Goal: Task Accomplishment & Management: Use online tool/utility

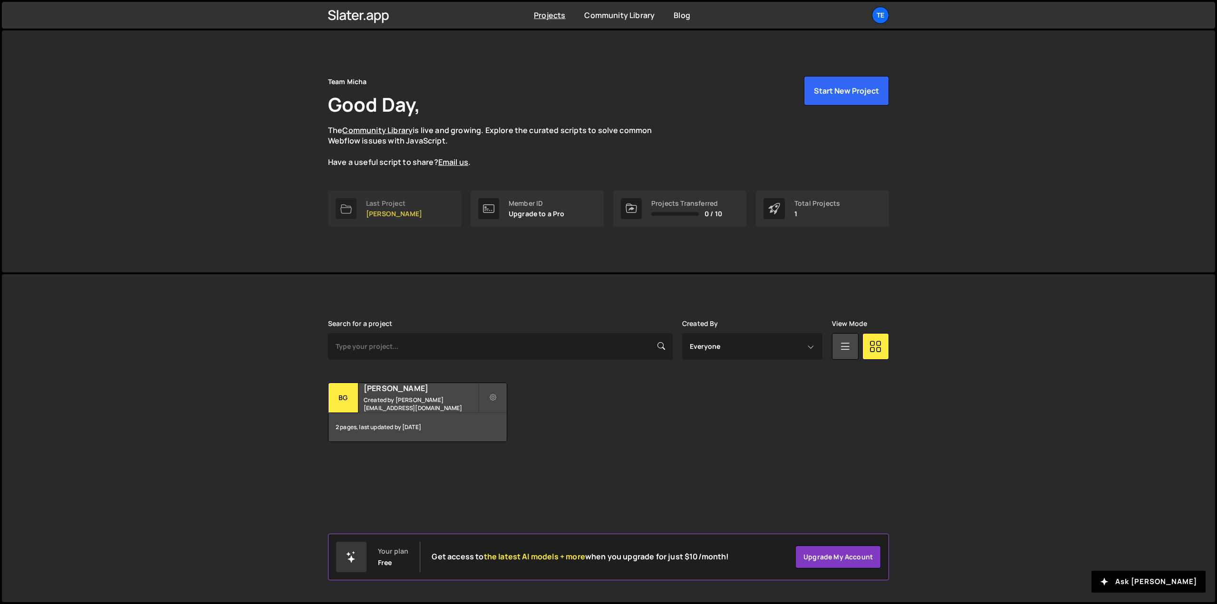
click at [399, 204] on div "Last Project" at bounding box center [394, 204] width 56 height 8
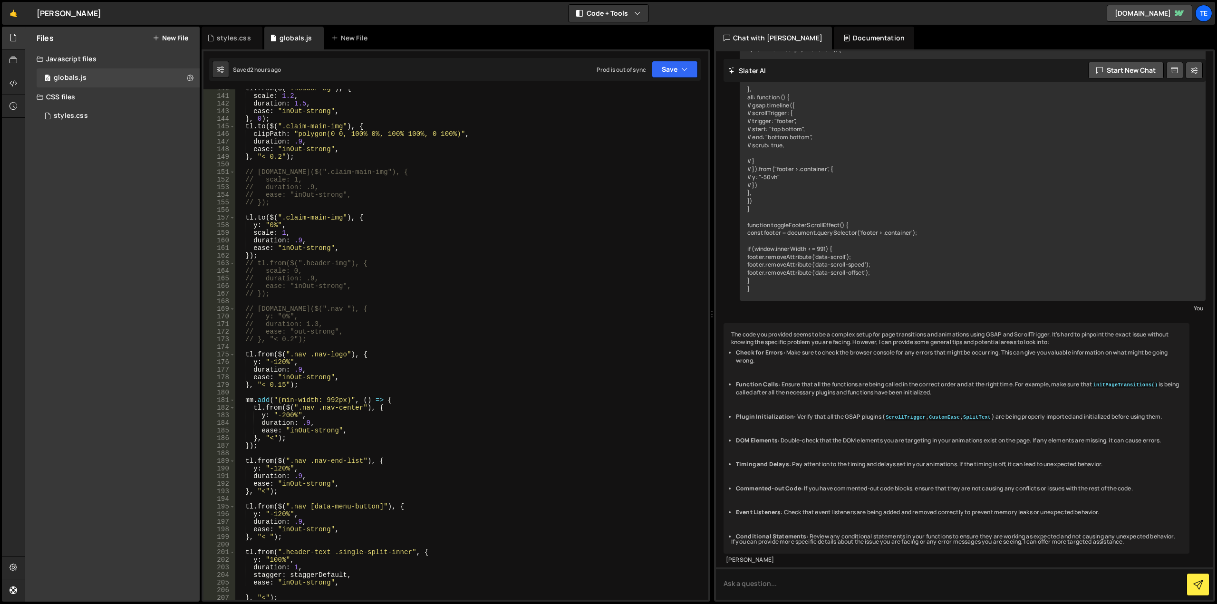
scroll to position [1233, 0]
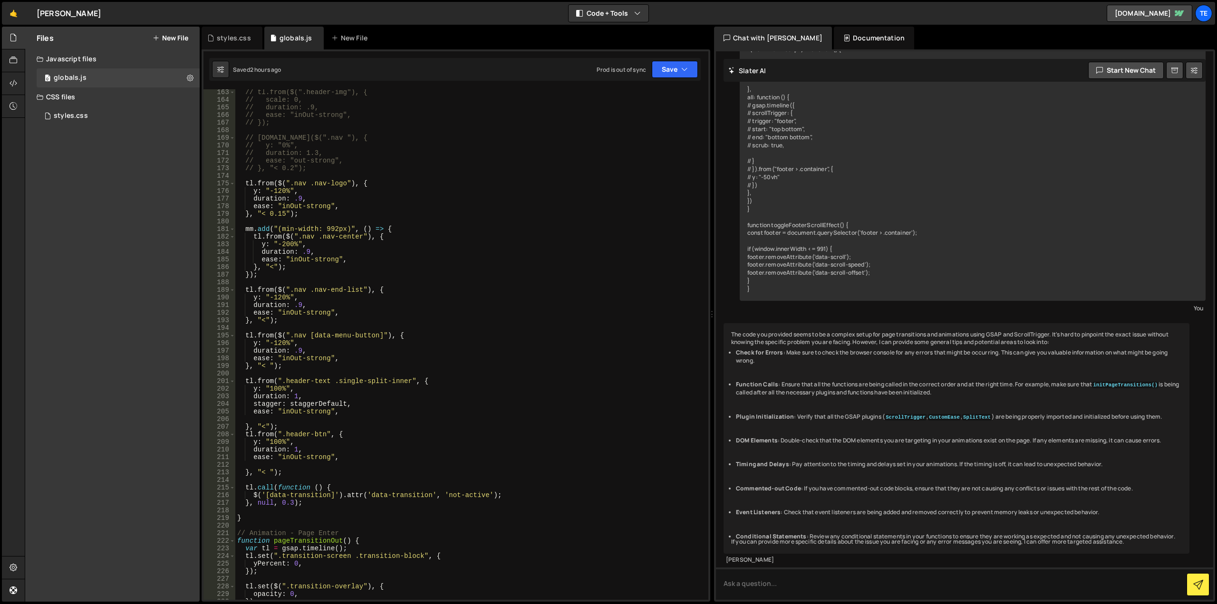
click at [280, 442] on div "// tl.from($(".header-img"), { // scale: 0, // duration: .9, // ease: "inOut-st…" at bounding box center [469, 351] width 469 height 526
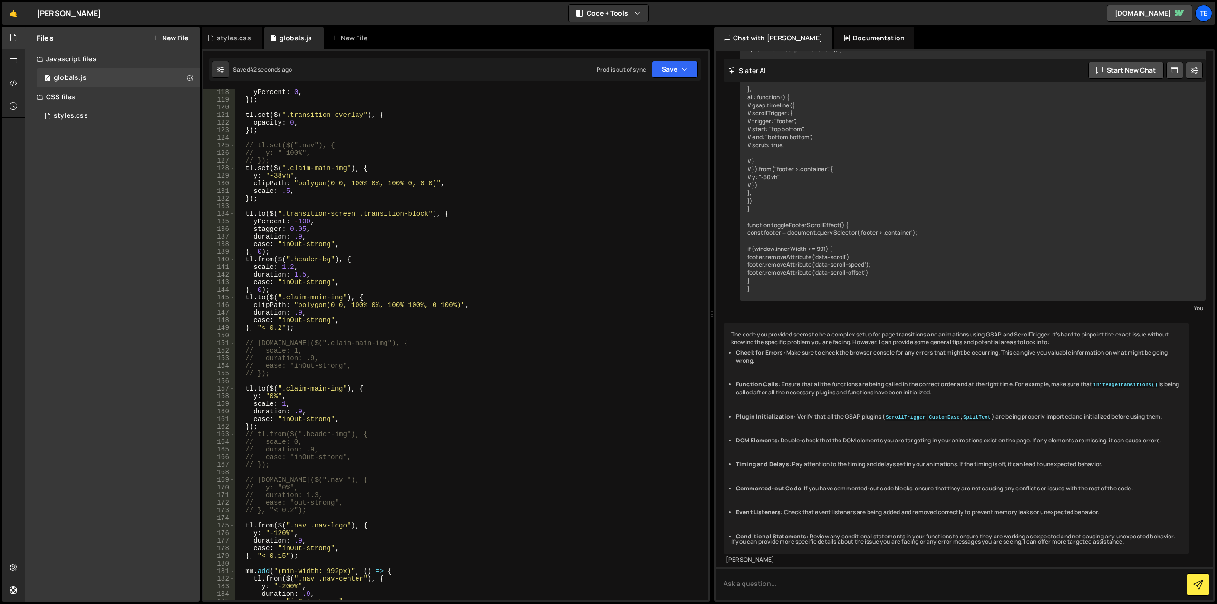
scroll to position [777, 0]
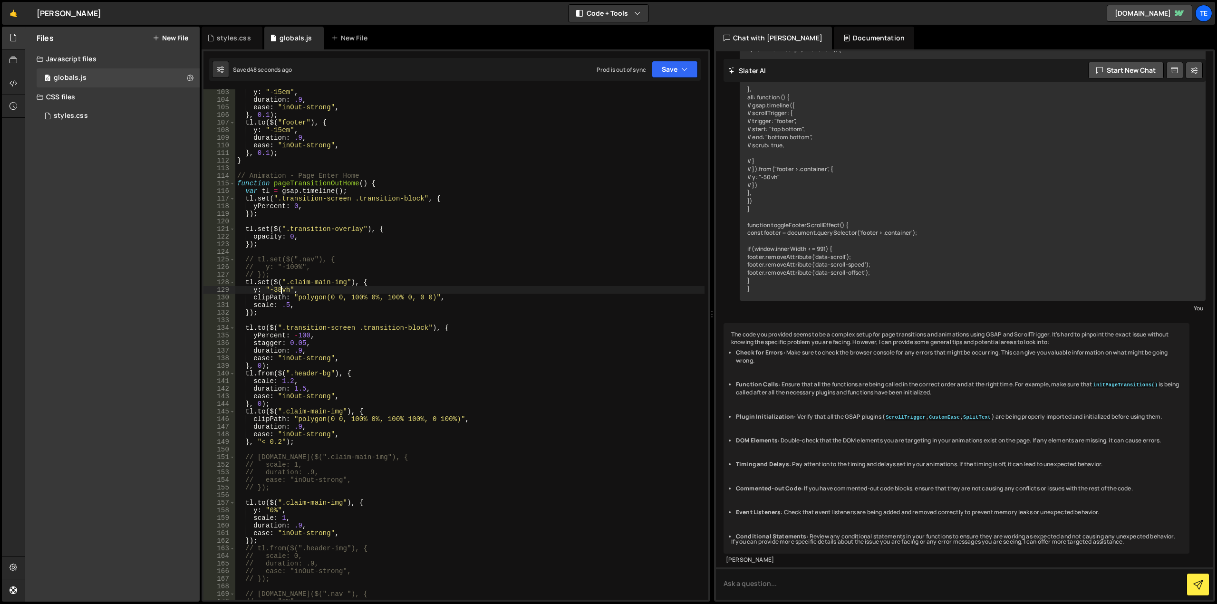
click at [281, 289] on div "y : "-15em" , duration : .9 , ease : "inOut-strong" , } , 0.1 ) ; tl . to ( $ (…" at bounding box center [469, 351] width 469 height 526
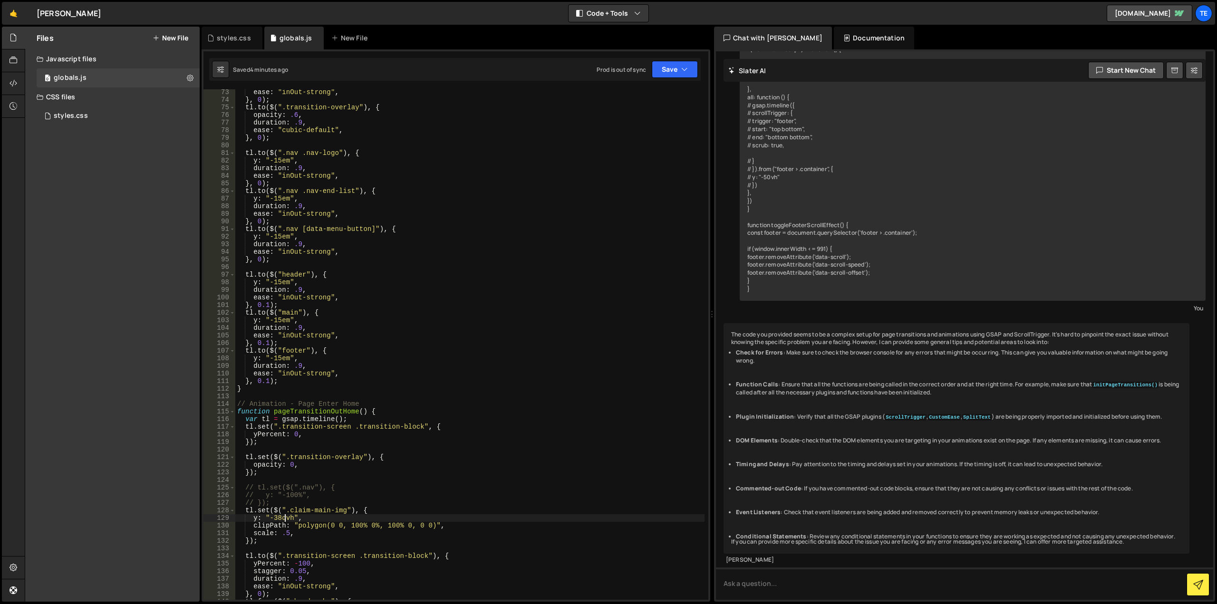
scroll to position [320, 0]
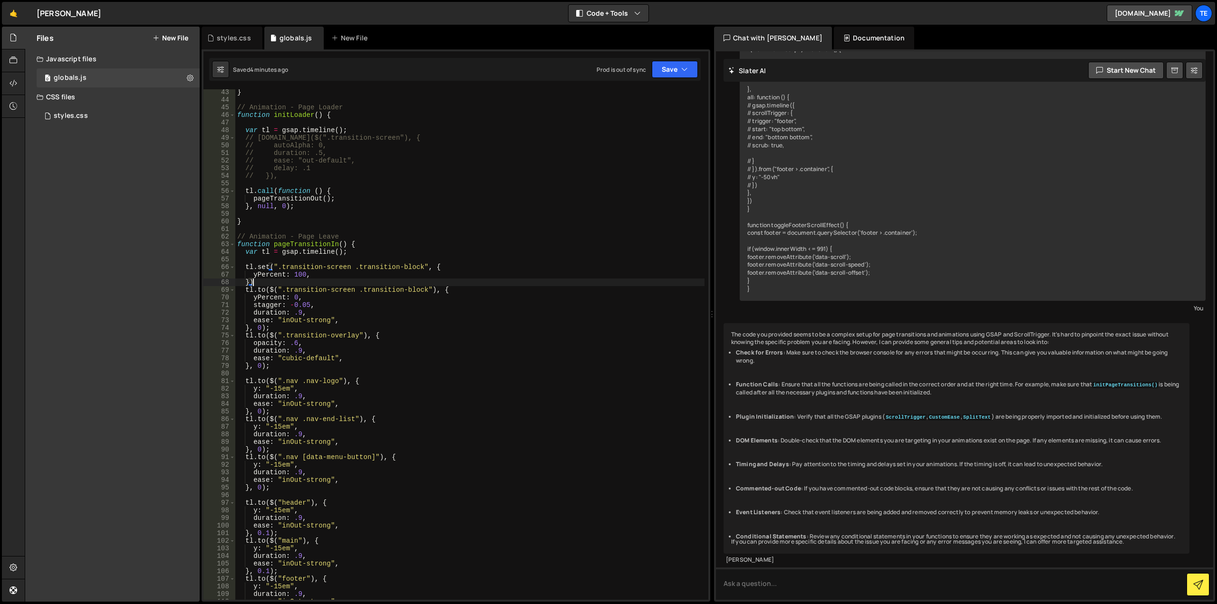
click at [345, 285] on div "} // Animation - Page Loader function initLoader ( ) { var tl = gsap . timeline…" at bounding box center [469, 351] width 469 height 526
type textarea "})"
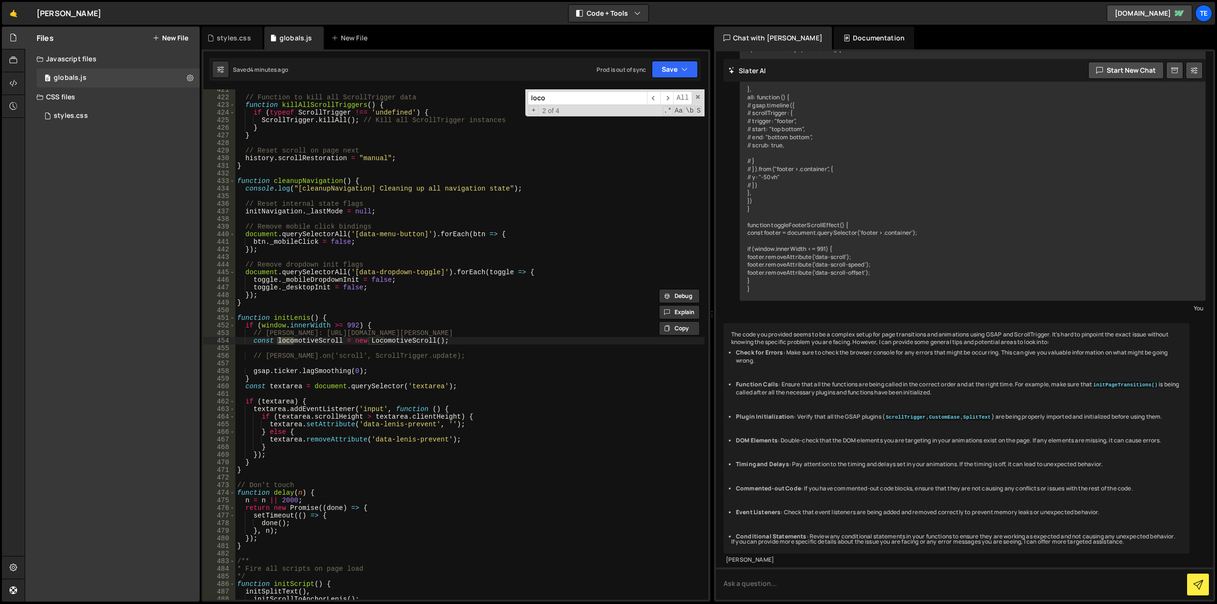
scroll to position [3199, 0]
click at [584, 99] on input "locomo" at bounding box center [587, 98] width 119 height 14
type input "locomo"
click at [383, 326] on div "// Function to kill all ScrollTrigger data function killAllScrollTriggers ( ) {…" at bounding box center [469, 349] width 469 height 526
click at [251, 377] on div "// Function to kill all ScrollTrigger data function killAllScrollTriggers ( ) {…" at bounding box center [469, 349] width 469 height 526
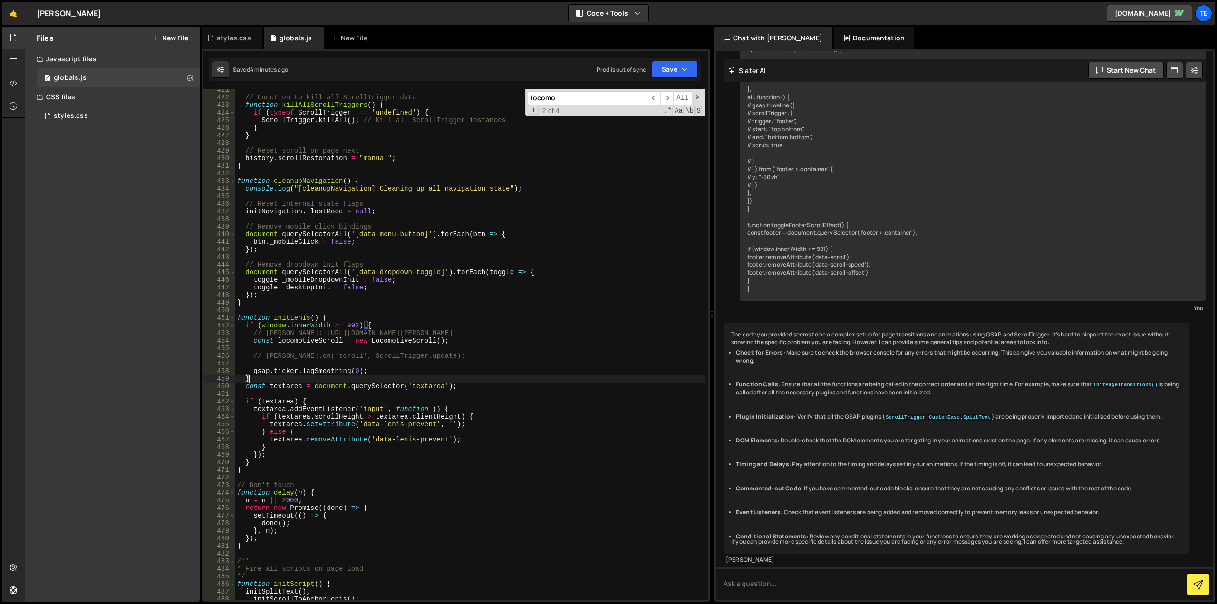
type textarea "}"
click at [307, 323] on div "// Function to kill all ScrollTrigger data function killAllScrollTriggers ( ) {…" at bounding box center [469, 349] width 469 height 526
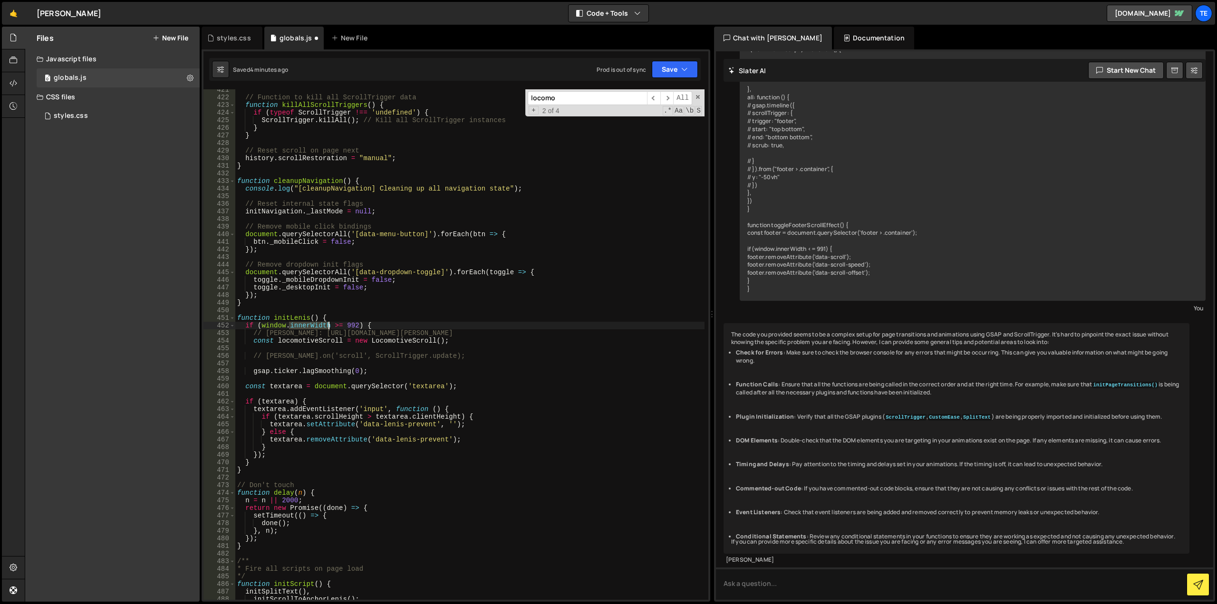
type textarea "// [PERSON_NAME]: [URL][DOMAIN_NAME][PERSON_NAME]"
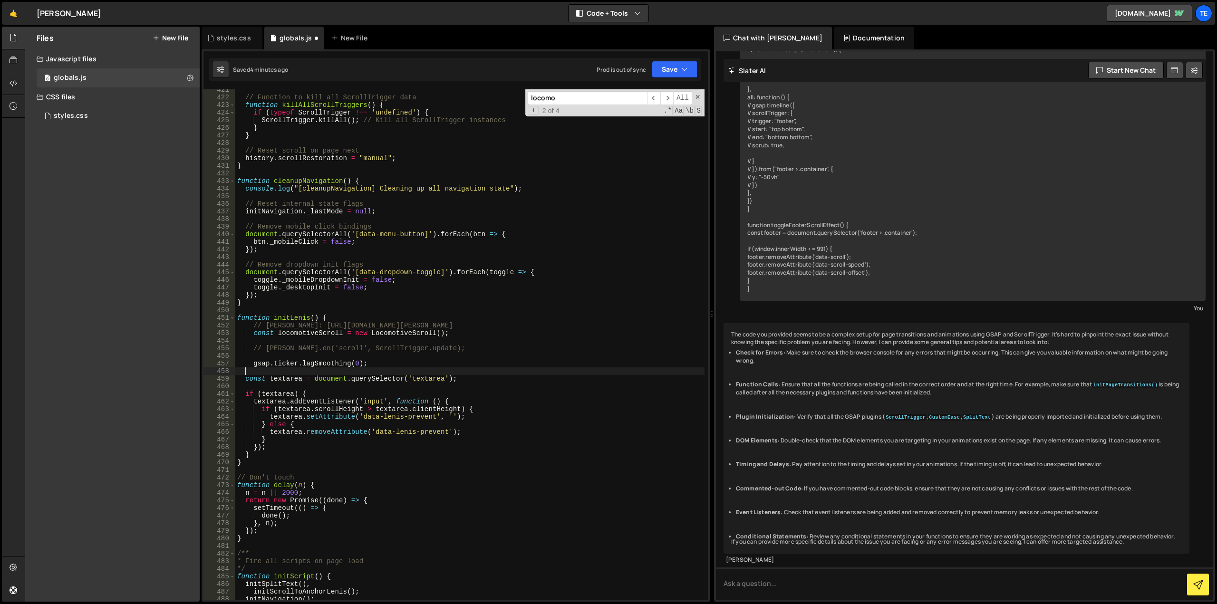
click at [485, 368] on div "// Function to kill all ScrollTrigger data function killAllScrollTriggers ( ) {…" at bounding box center [469, 349] width 469 height 526
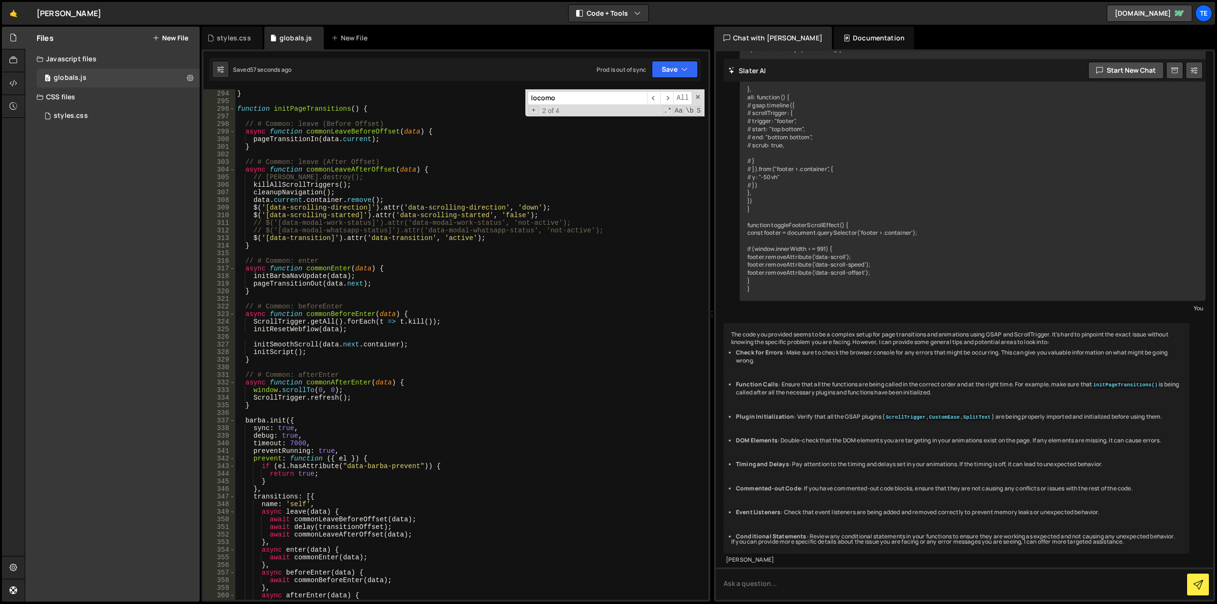
scroll to position [2200, 0]
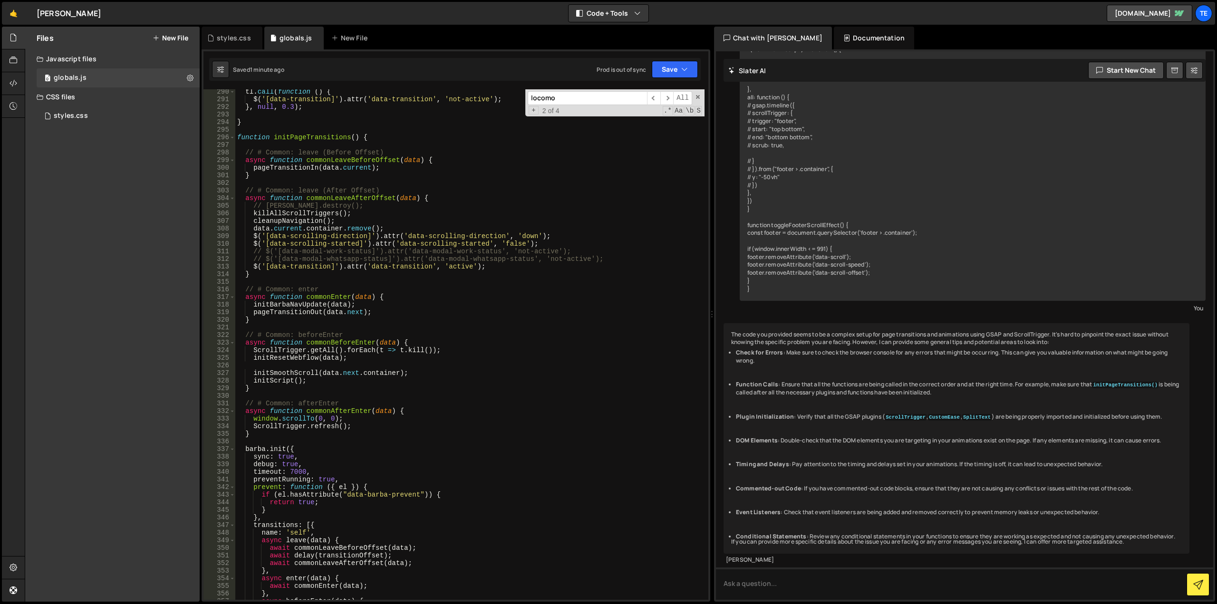
click at [484, 251] on div "tl . call ( function ( ) { $ ( '[data-transition]' ) . attr ( 'data-transition'…" at bounding box center [469, 351] width 469 height 526
type textarea "// $('[data-modal-work-status]').attr('data-modal-work-status', 'not-active');"
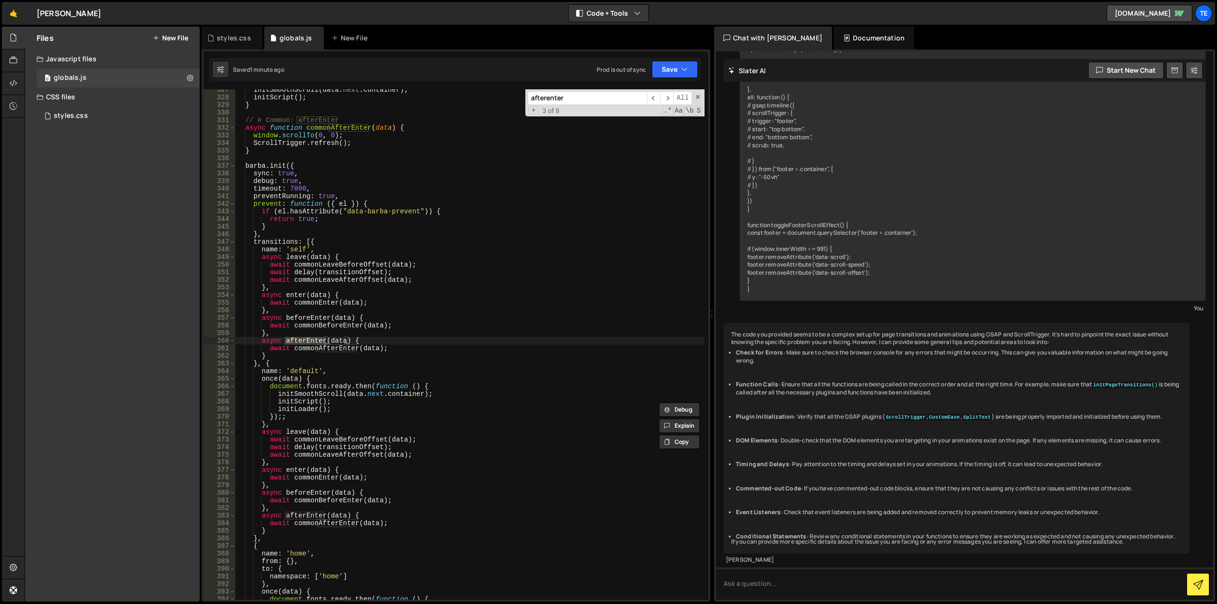
type input "afterenter"
type textarea "async function commonAfterEnter(data) {"
click at [410, 130] on div "initSmoothScroll ( data . next . container ) ; initScript ( ) ; } // # Common: …" at bounding box center [469, 349] width 469 height 526
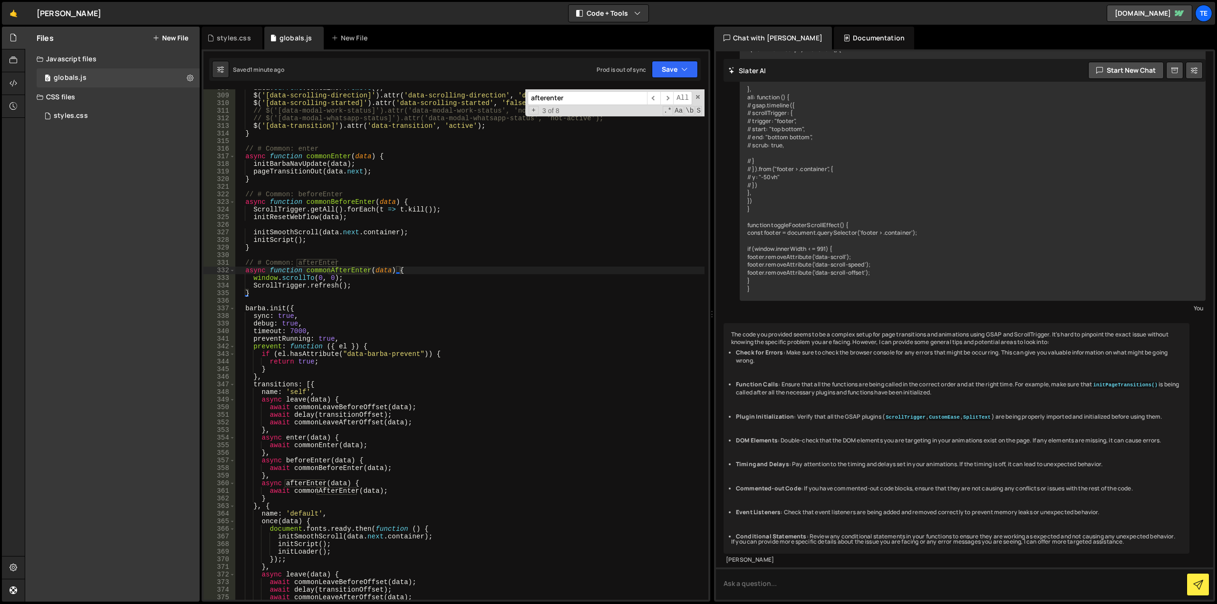
click at [594, 98] on input "afterenter" at bounding box center [587, 98] width 119 height 14
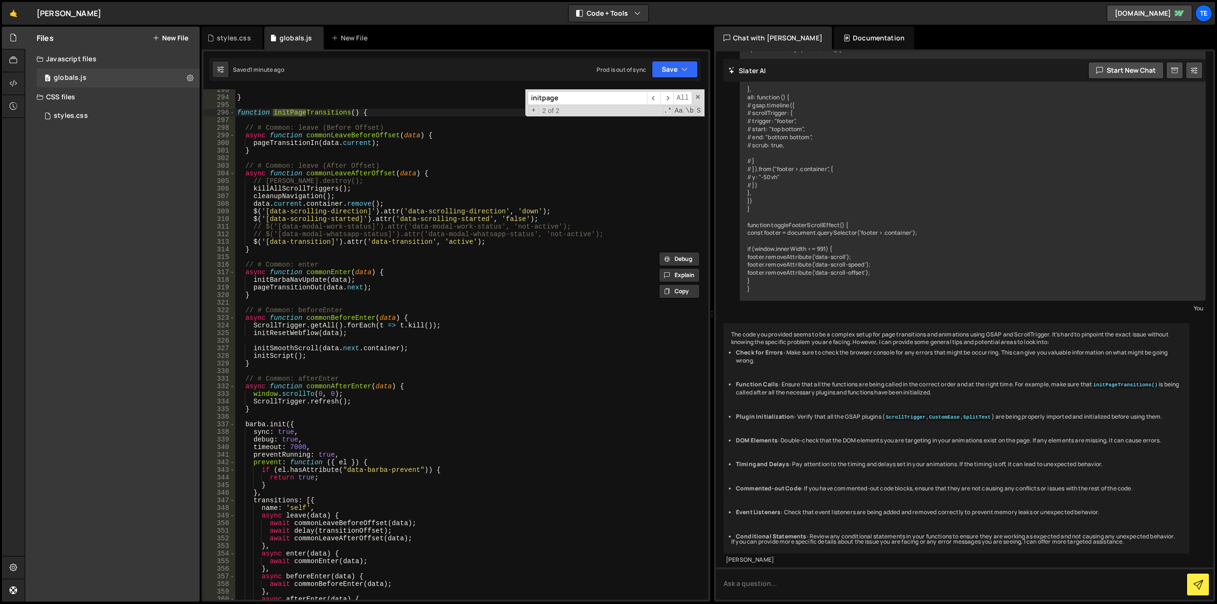
scroll to position [2225, 0]
type input "initpage"
type textarea "ScrollTrigger.refresh();"
click at [365, 405] on div "} function initPageTransitions ( ) { // # Common: leave (Before Offset) async f…" at bounding box center [469, 349] width 469 height 526
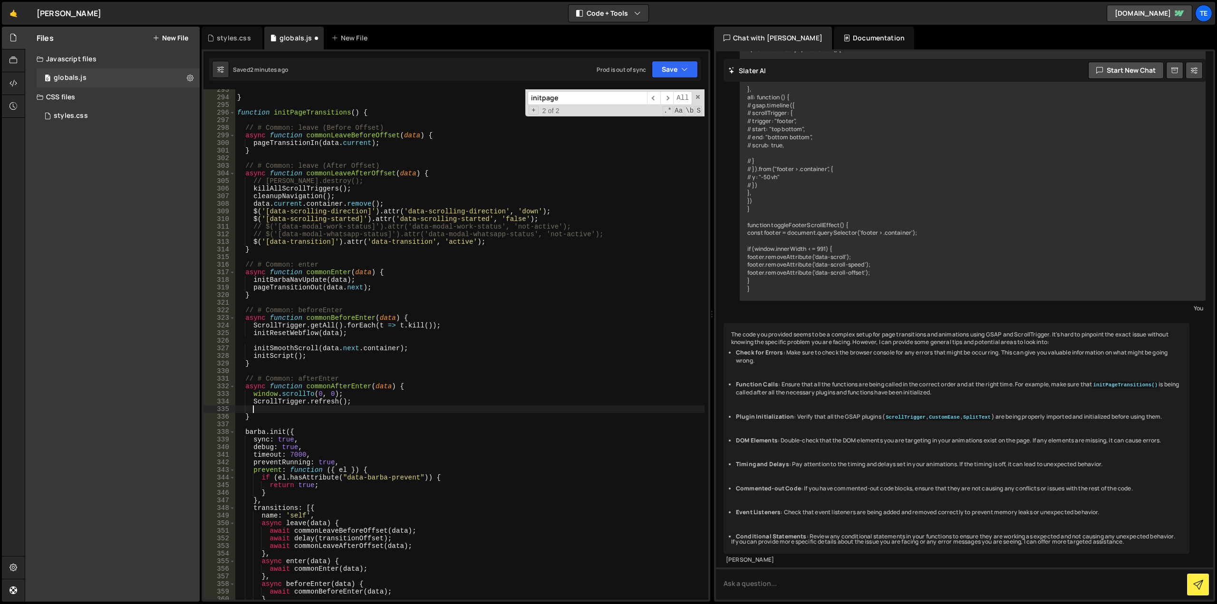
paste textarea
click at [621, 313] on div "} function initPageTransitions ( ) { // # Common: leave (Before Offset) async f…" at bounding box center [469, 349] width 469 height 526
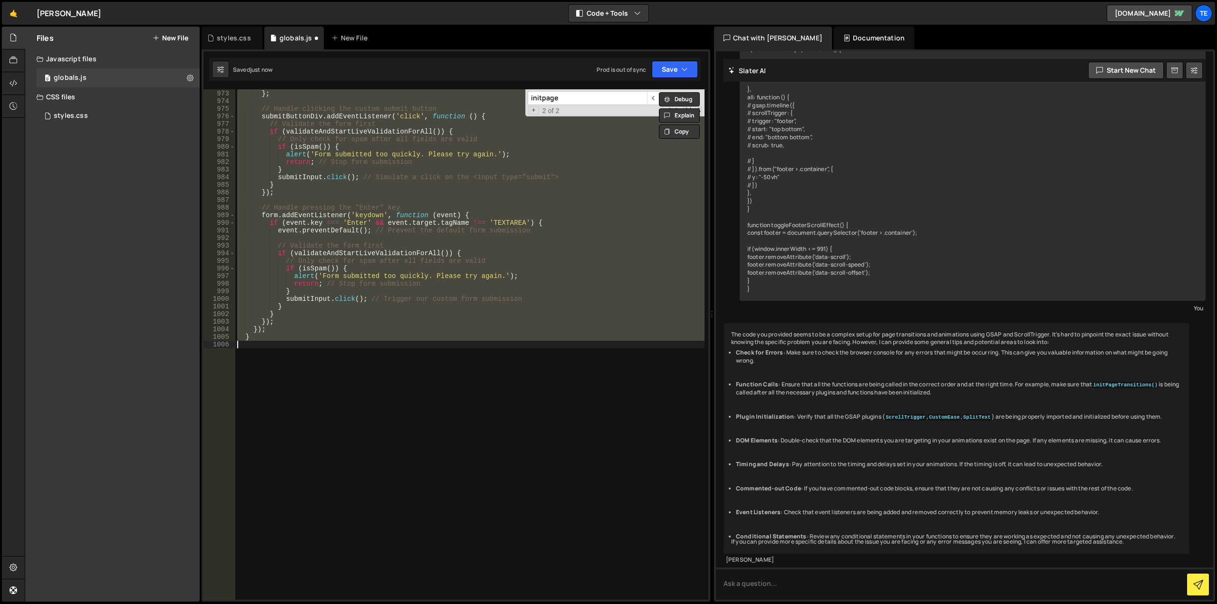
scroll to position [2286, 0]
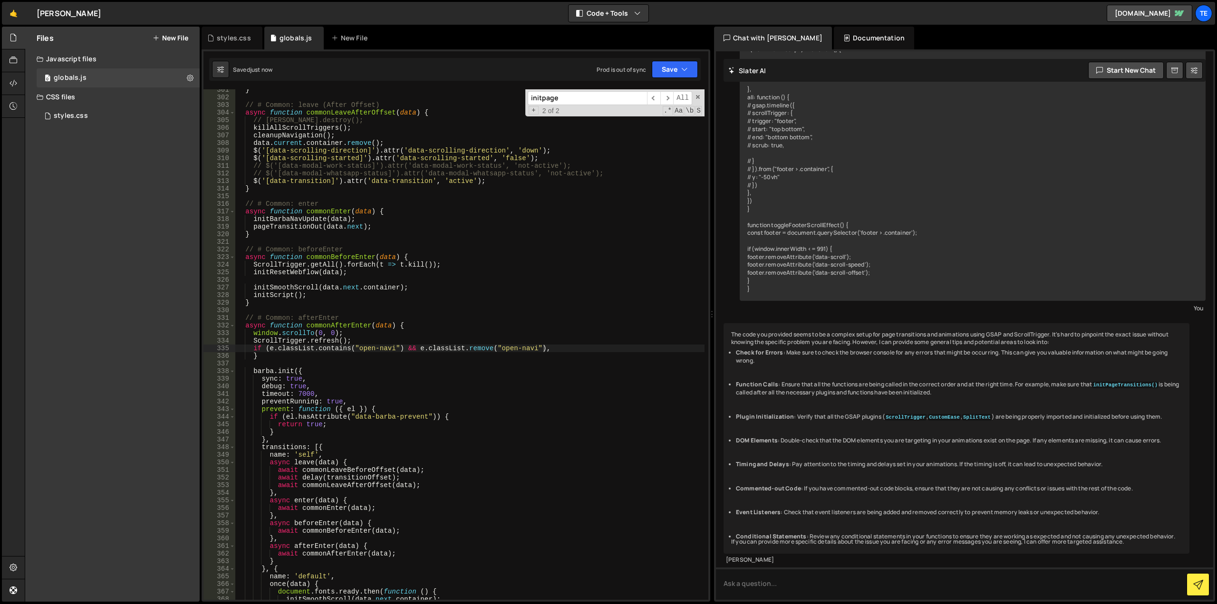
click at [565, 350] on div "} // # Common: leave (After Offset) async function commonLeaveAfterOffset ( dat…" at bounding box center [469, 349] width 469 height 526
click at [424, 323] on div "} // # Common: leave (After Offset) async function commonLeaveAfterOffset ( dat…" at bounding box center [469, 349] width 469 height 526
click at [553, 349] on div "} // # Common: leave (After Offset) async function commonLeaveAfterOffset ( dat…" at bounding box center [469, 349] width 469 height 526
click at [469, 340] on div "} // # Common: leave (After Offset) async function commonLeaveAfterOffset ( dat…" at bounding box center [469, 349] width 469 height 526
click at [428, 343] on div "} // # Common: leave (After Offset) async function commonLeaveAfterOffset ( dat…" at bounding box center [469, 349] width 469 height 526
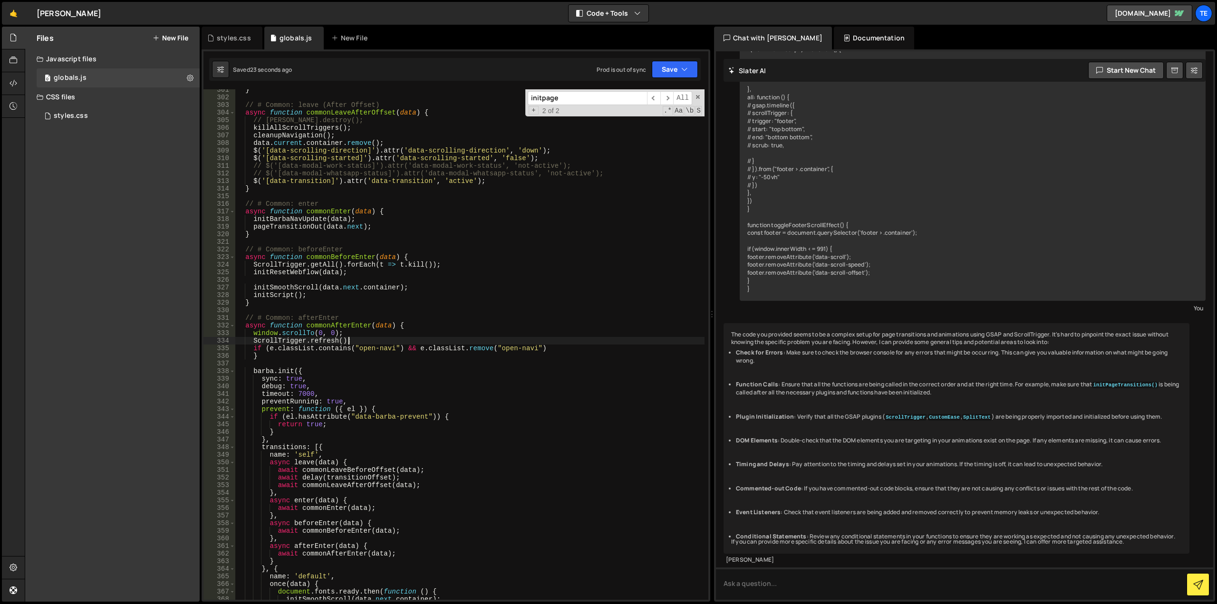
click at [434, 349] on div "} // # Common: leave (After Offset) async function commonLeaveAfterOffset ( dat…" at bounding box center [469, 349] width 469 height 526
paste textarea "}"
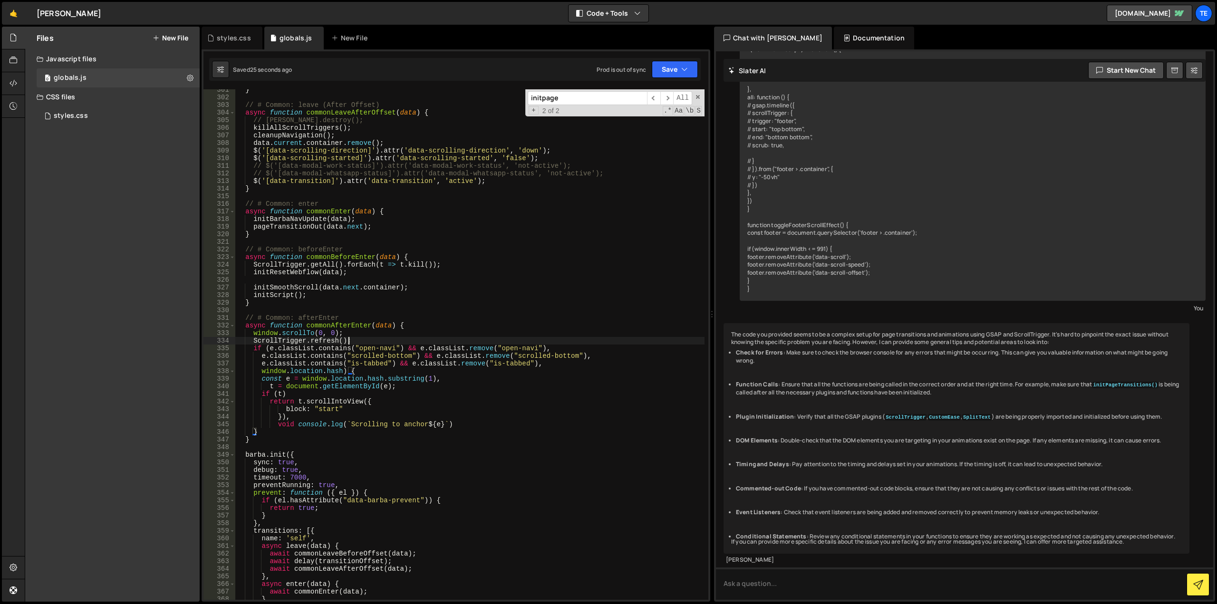
click at [372, 341] on div "} // # Common: leave (After Offset) async function commonLeaveAfterOffset ( dat…" at bounding box center [469, 349] width 469 height 526
type textarea "ScrollTrigger.refresh();"
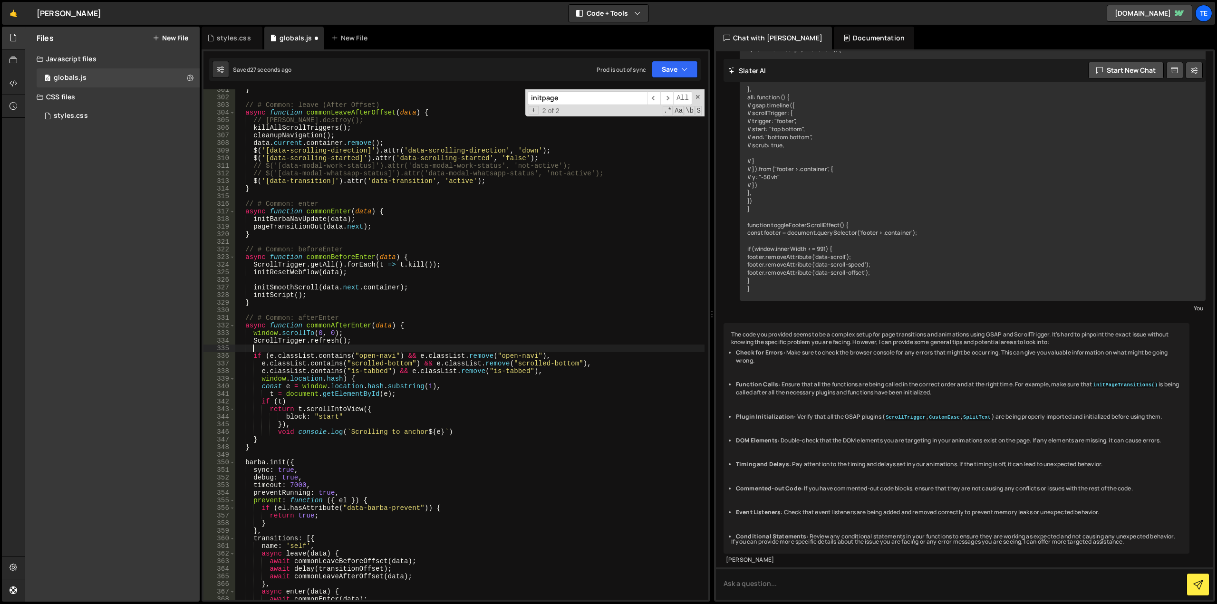
paste textarea
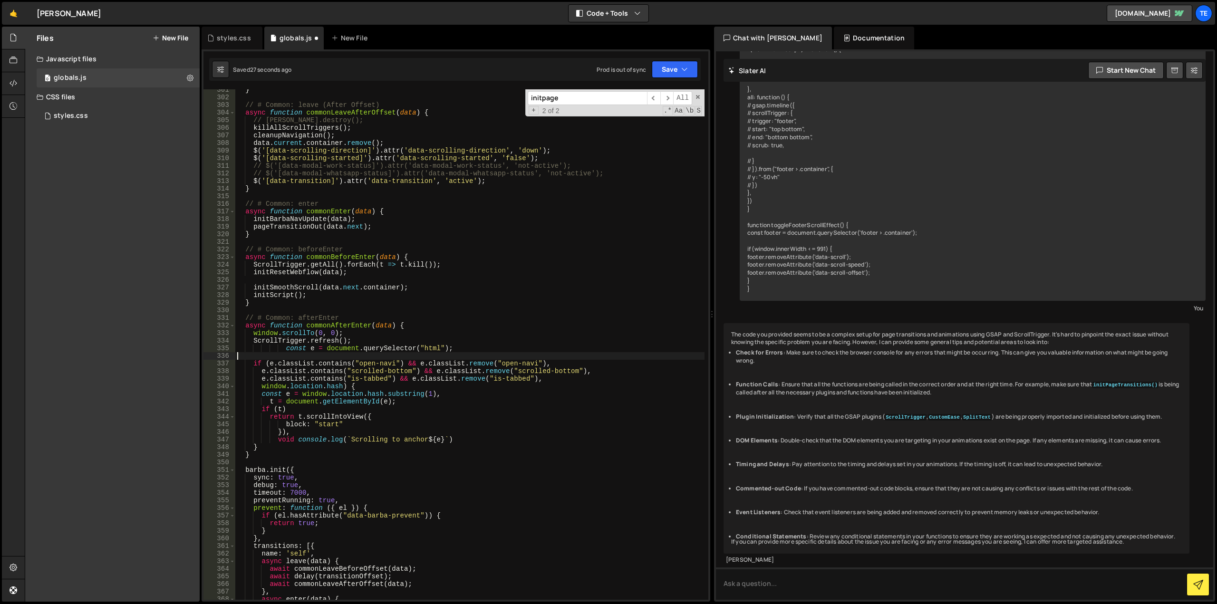
scroll to position [0, 0]
click at [391, 344] on div "} // # Common: leave (After Offset) async function commonLeaveAfterOffset ( dat…" at bounding box center [469, 349] width 469 height 526
click at [394, 346] on div "} // # Common: leave (After Offset) async function commonLeaveAfterOffset ( dat…" at bounding box center [469, 349] width 469 height 526
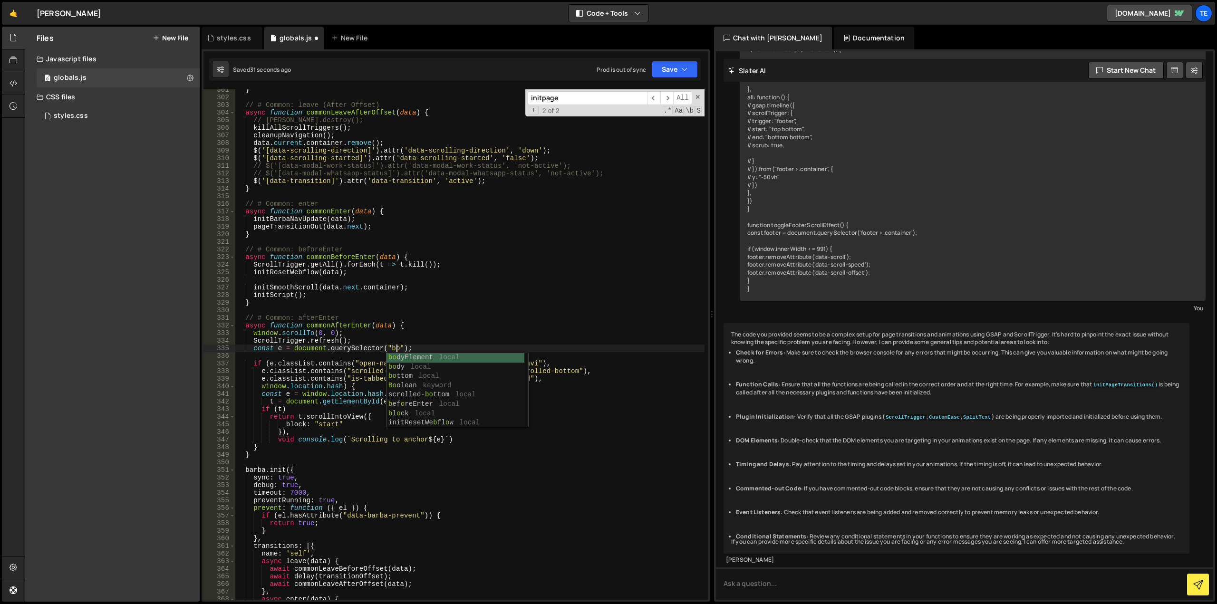
scroll to position [0, 11]
click at [454, 324] on div "} // # Common: leave (After Offset) async function commonLeaveAfterOffset ( dat…" at bounding box center [469, 349] width 469 height 526
click at [553, 360] on div "} // # Common: leave (After Offset) async function commonLeaveAfterOffset ( dat…" at bounding box center [469, 349] width 469 height 526
click at [364, 388] on div "} // # Common: leave (After Offset) async function commonLeaveAfterOffset ( dat…" at bounding box center [469, 349] width 469 height 526
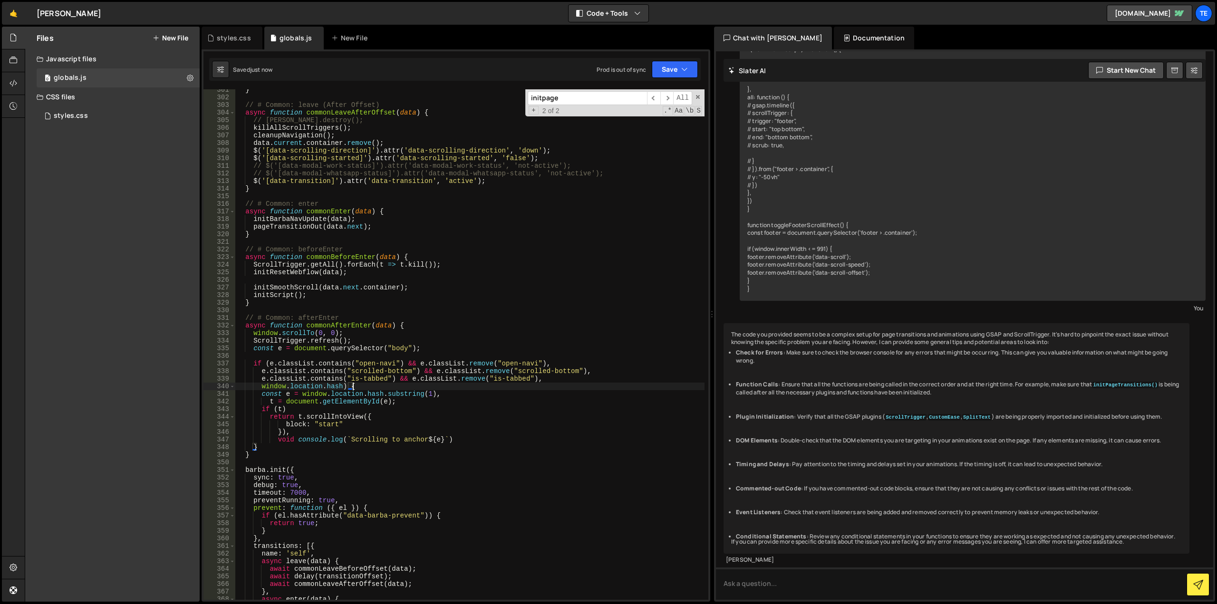
scroll to position [0, 8]
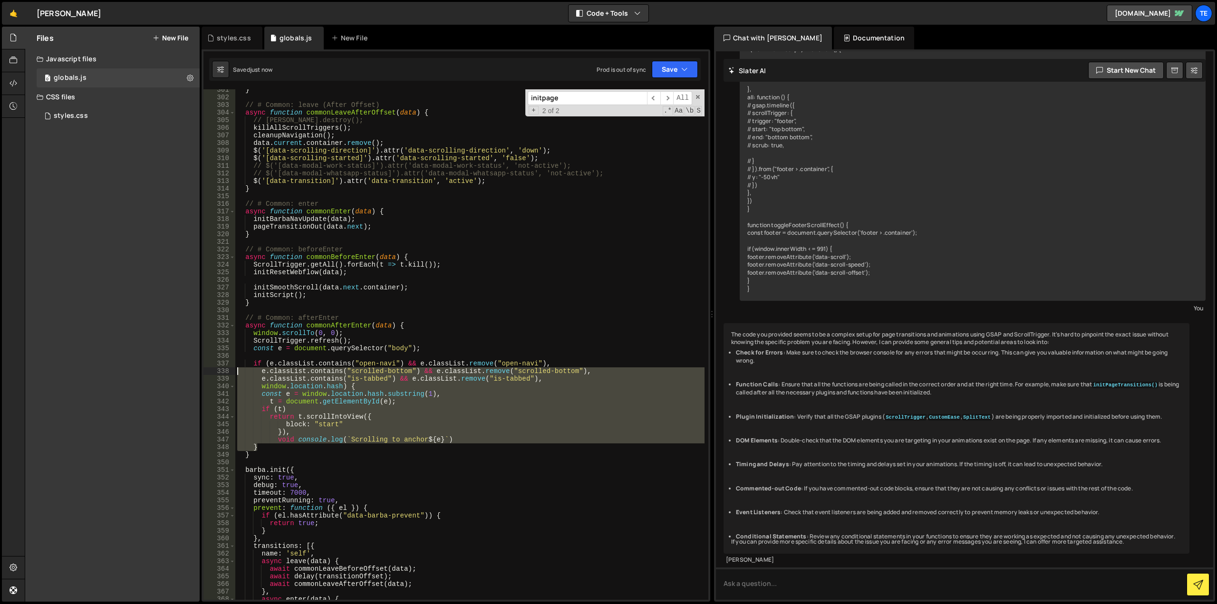
drag, startPoint x: 261, startPoint y: 446, endPoint x: 224, endPoint y: 369, distance: 84.2
click at [224, 369] on div "window.location.hash) { 301 302 303 304 305 306 307 308 309 310 311 312 313 314…" at bounding box center [456, 344] width 505 height 511
type textarea "e.classList.contains("scrolled-bottom") && e.classList.remove("scrolled-bottom"…"
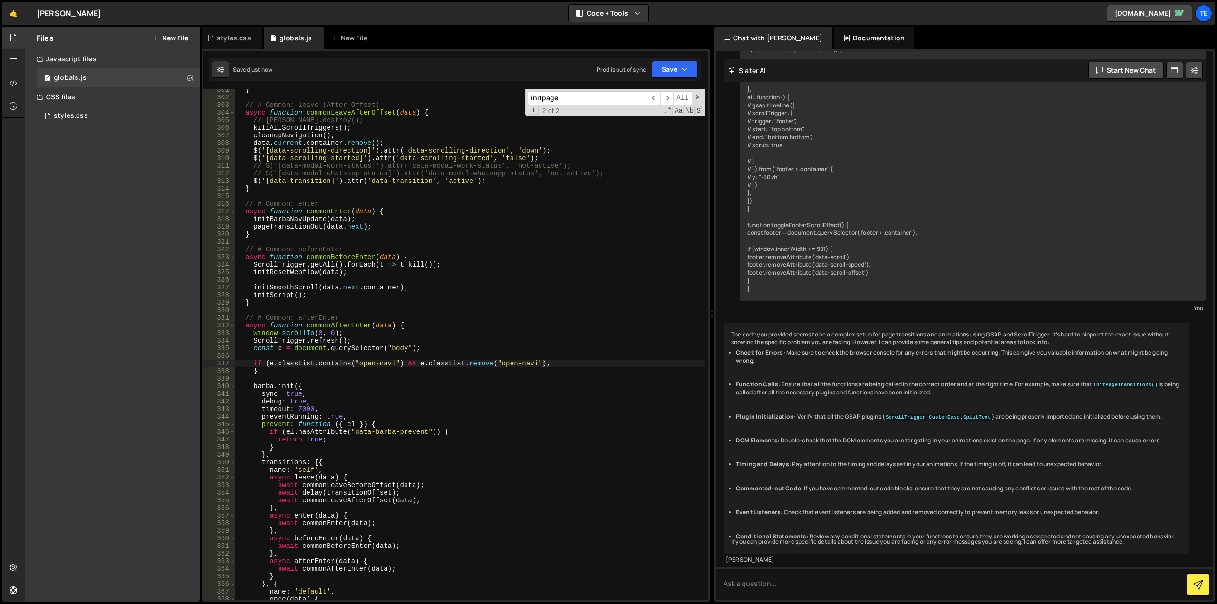
click at [546, 348] on div "} // # Common: leave (After Offset) async function commonLeaveAfterOffset ( dat…" at bounding box center [469, 349] width 469 height 526
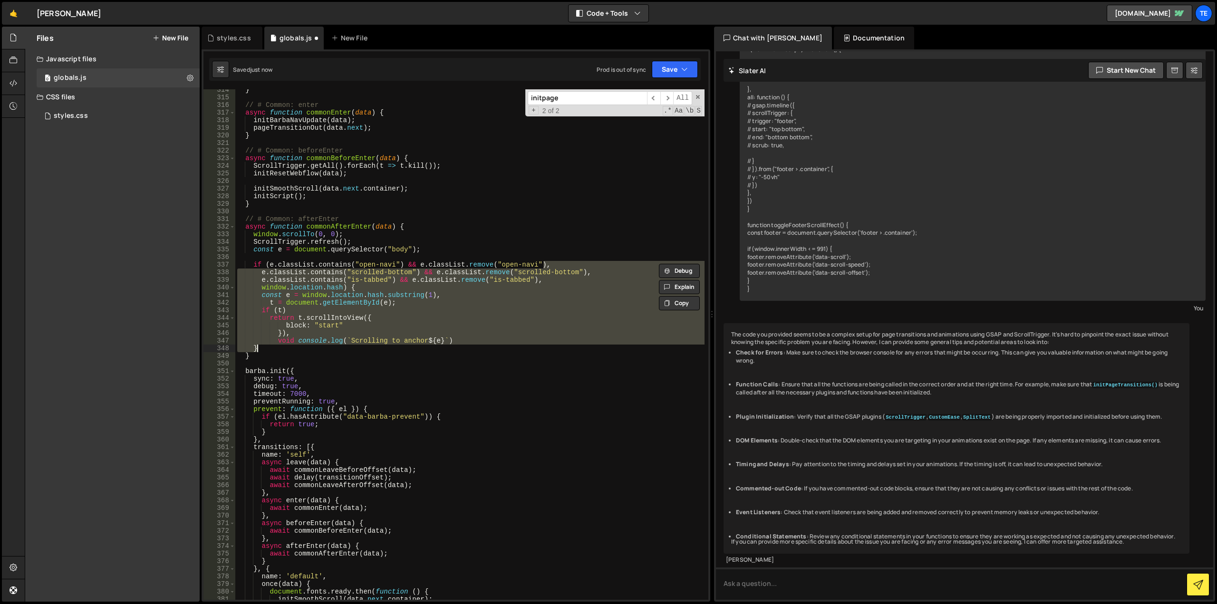
scroll to position [2385, 0]
click at [553, 325] on div "} // # Common: enter async function commonEnter ( data ) { initBarbaNavUpdate (…" at bounding box center [469, 344] width 469 height 511
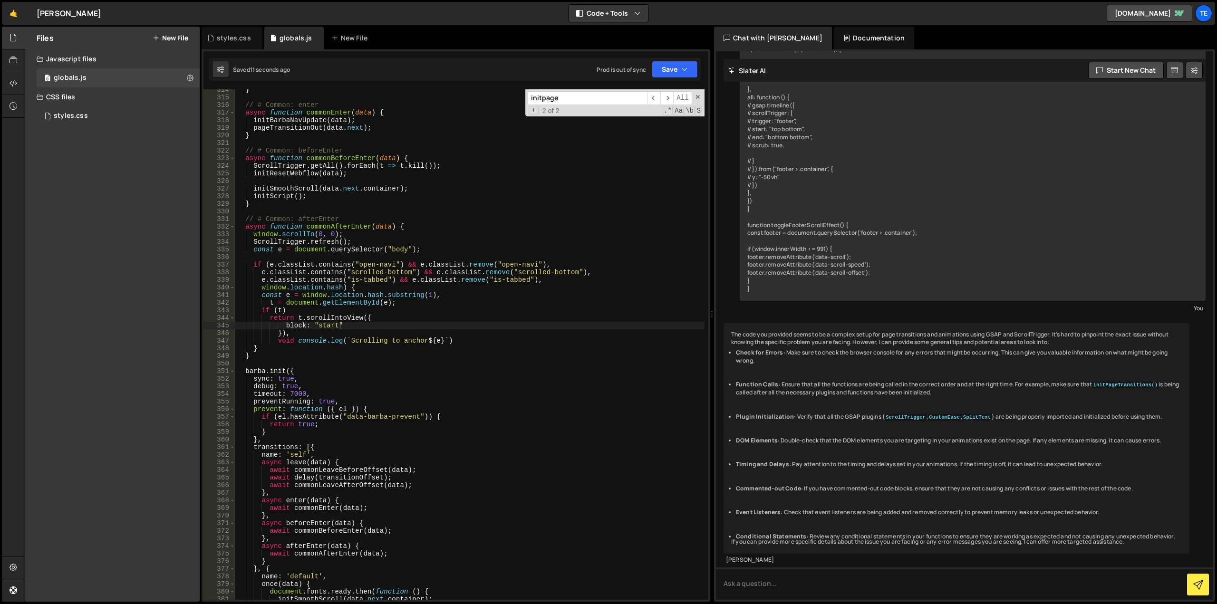
click at [503, 264] on div "} // # Common: enter async function commonEnter ( data ) { initBarbaNavUpdate (…" at bounding box center [469, 349] width 469 height 526
drag, startPoint x: 504, startPoint y: 264, endPoint x: 522, endPoint y: 265, distance: 18.1
click at [522, 265] on div "} // # Common: enter async function commonEnter ( data ) { initBarbaNavUpdate (…" at bounding box center [469, 349] width 469 height 526
click at [233, 38] on div "styles.css" at bounding box center [234, 38] width 34 height 10
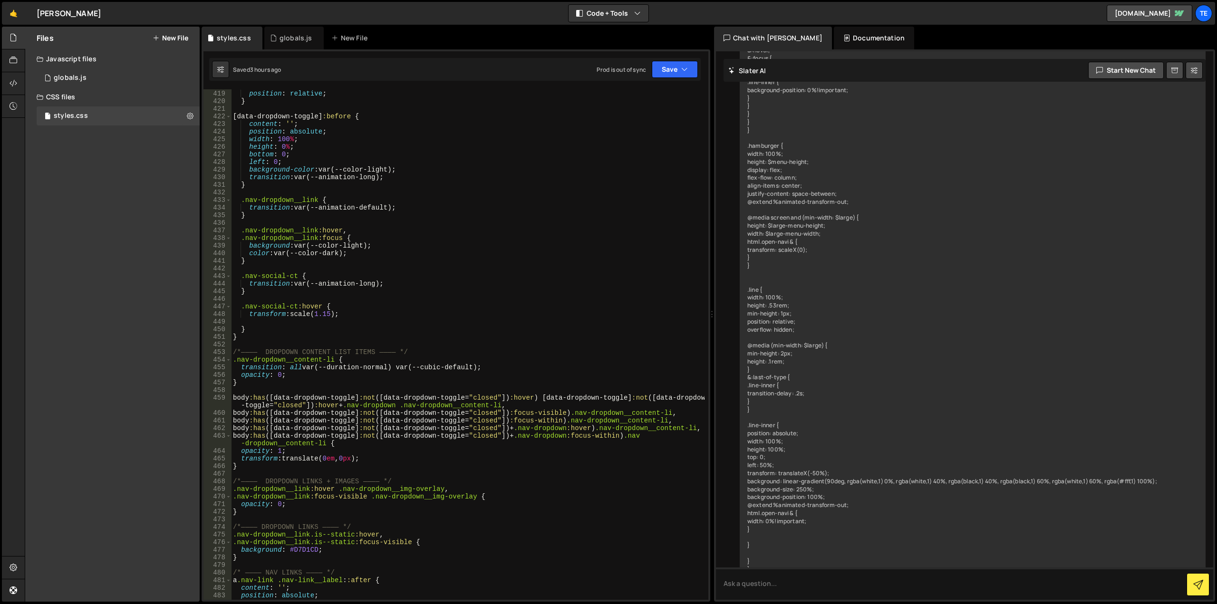
scroll to position [1265, 0]
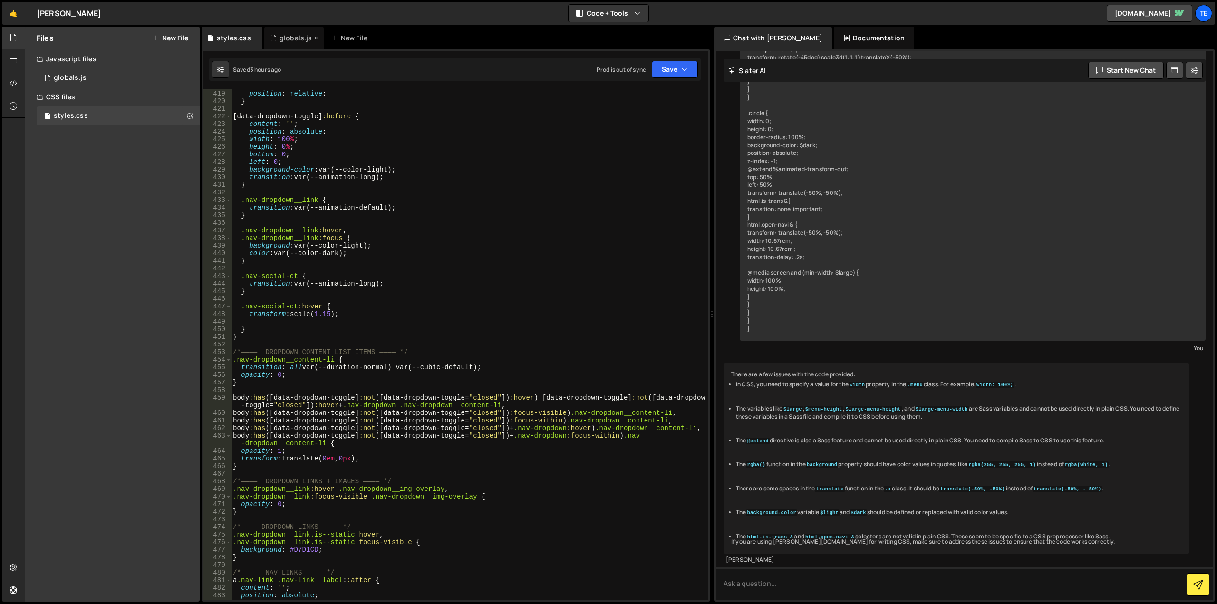
click at [297, 41] on div "globals.js" at bounding box center [296, 38] width 33 height 10
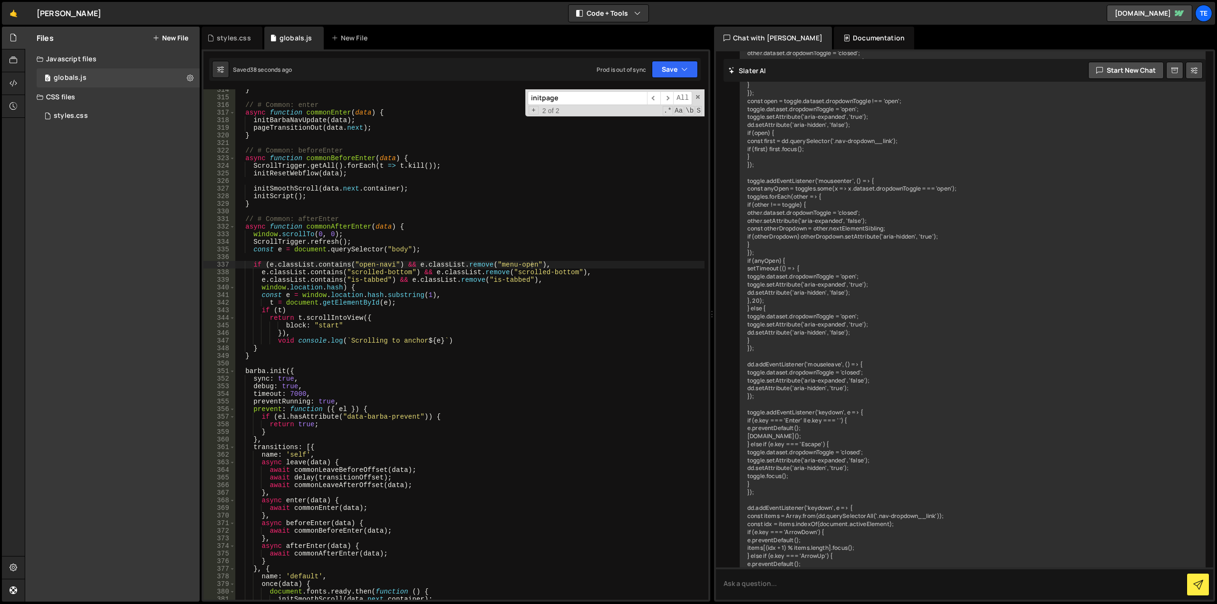
scroll to position [5282, 0]
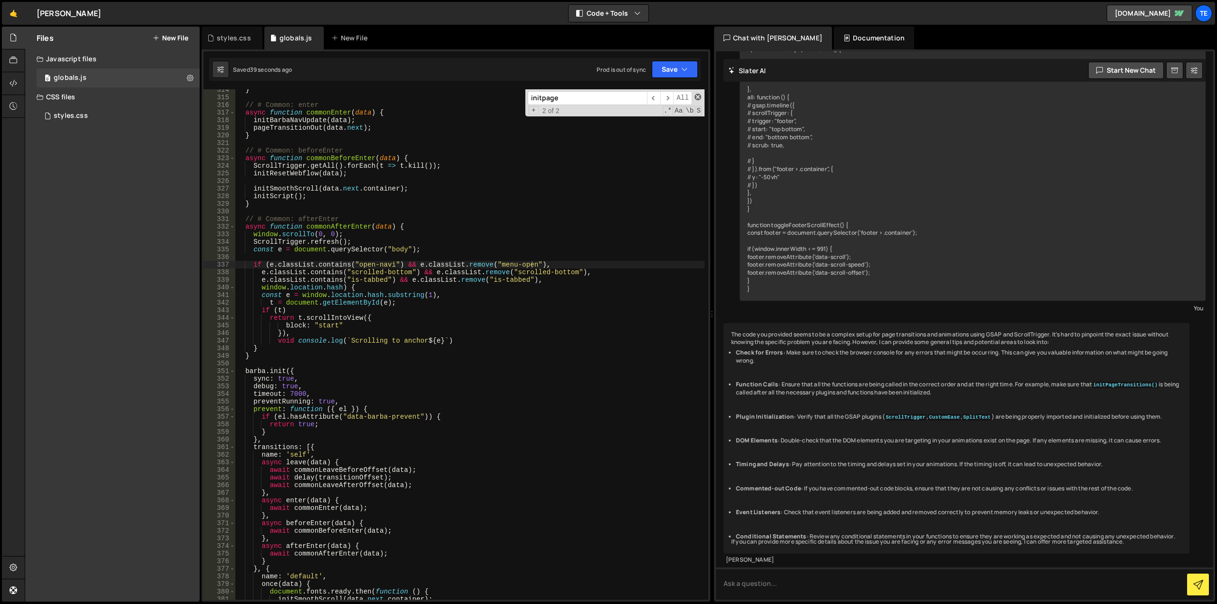
click at [698, 96] on span at bounding box center [698, 97] width 7 height 7
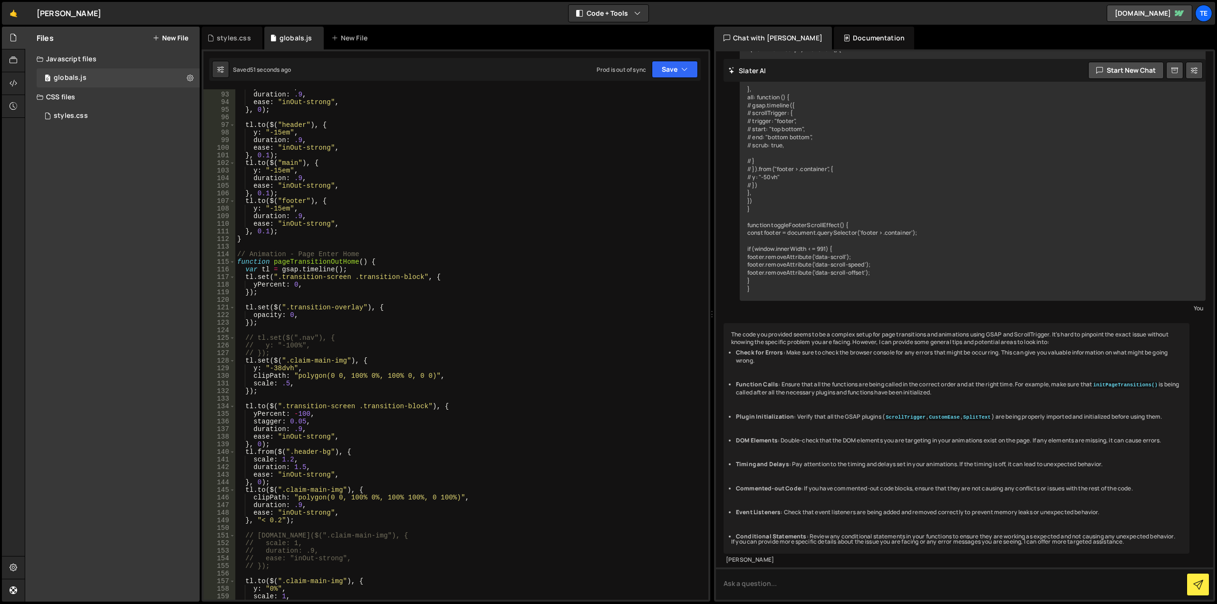
scroll to position [841, 0]
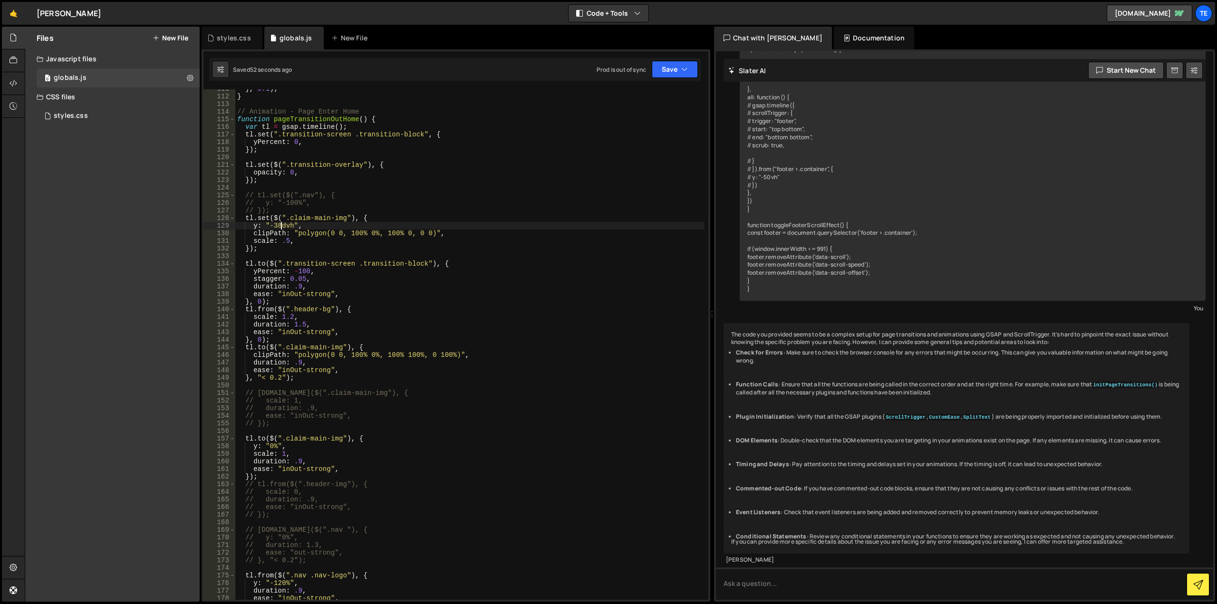
click at [280, 224] on div "} , 0.1 ) ; } // Animation - Page Enter Home function pageTransitionOutHome ( )…" at bounding box center [469, 348] width 469 height 526
click at [420, 235] on div "} , 0.1 ) ; } // Animation - Page Enter Home function pageTransitionOutHome ( )…" at bounding box center [469, 348] width 469 height 526
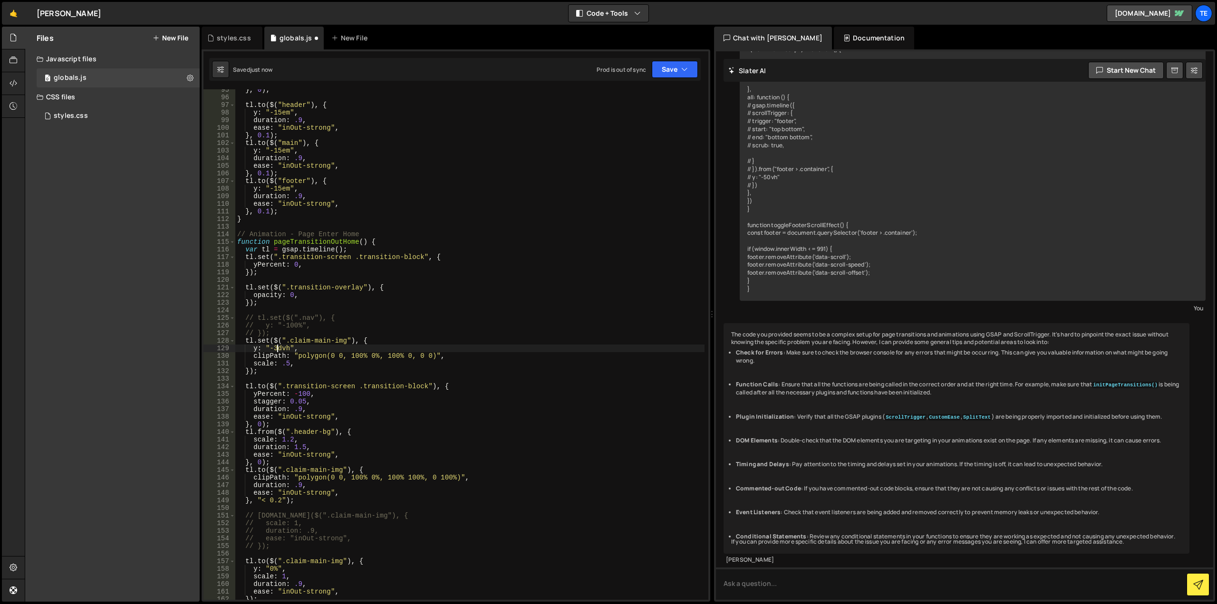
scroll to position [718, 0]
click at [268, 346] on div "} , 0 ) ; tl . to ( $ ( "header" ) , { y : "-15em" , duration : .9 , ease : "in…" at bounding box center [469, 349] width 469 height 526
click at [320, 360] on div "} , 0 ) ; tl . to ( $ ( "header" ) , { y : "-15em" , duration : .9 , ease : "in…" at bounding box center [469, 349] width 469 height 526
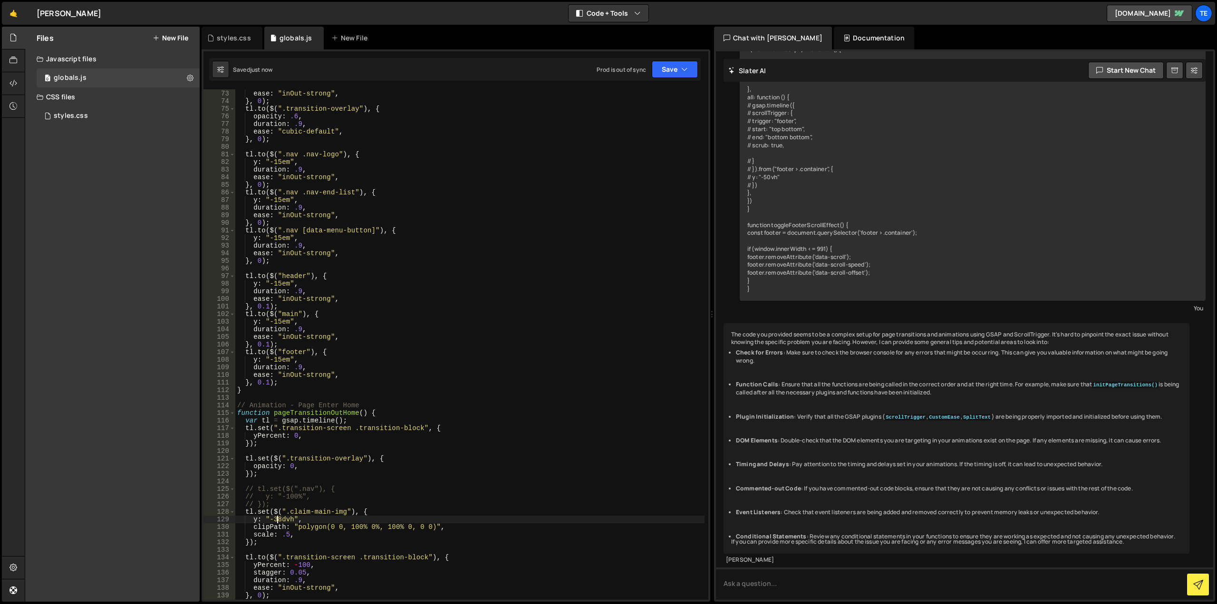
scroll to position [604, 0]
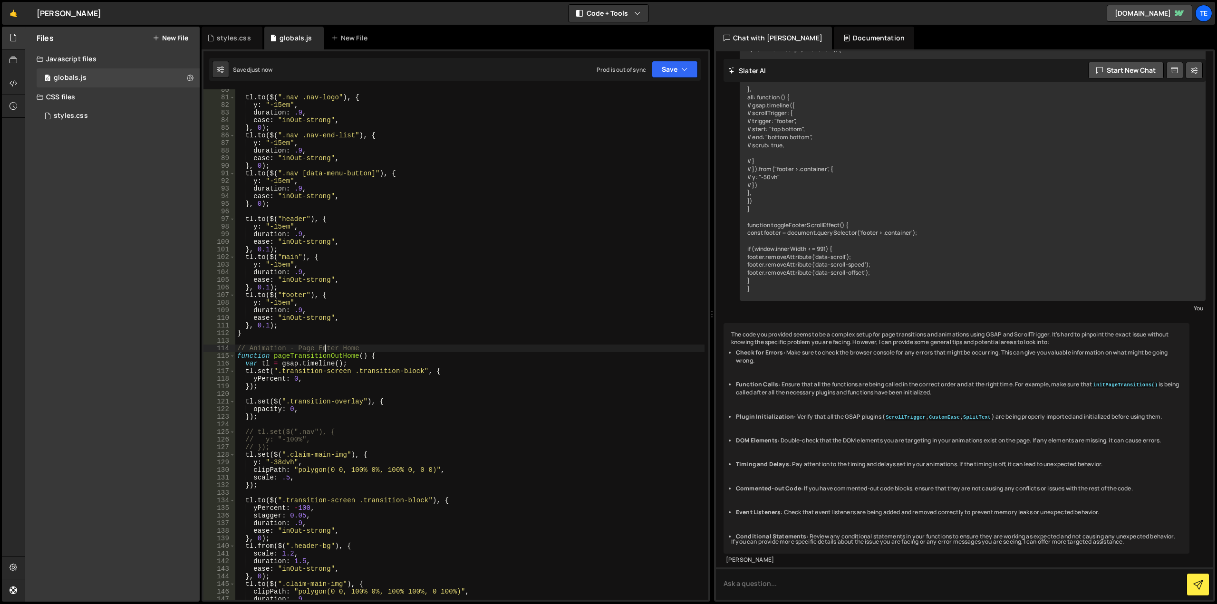
click at [325, 348] on div "tl . to ( $ ( ".nav .nav-logo" ) , { y : "-15em" , duration : .9 , ease : "inOu…" at bounding box center [469, 349] width 469 height 526
type textarea "// Animation - Page Enter Home"
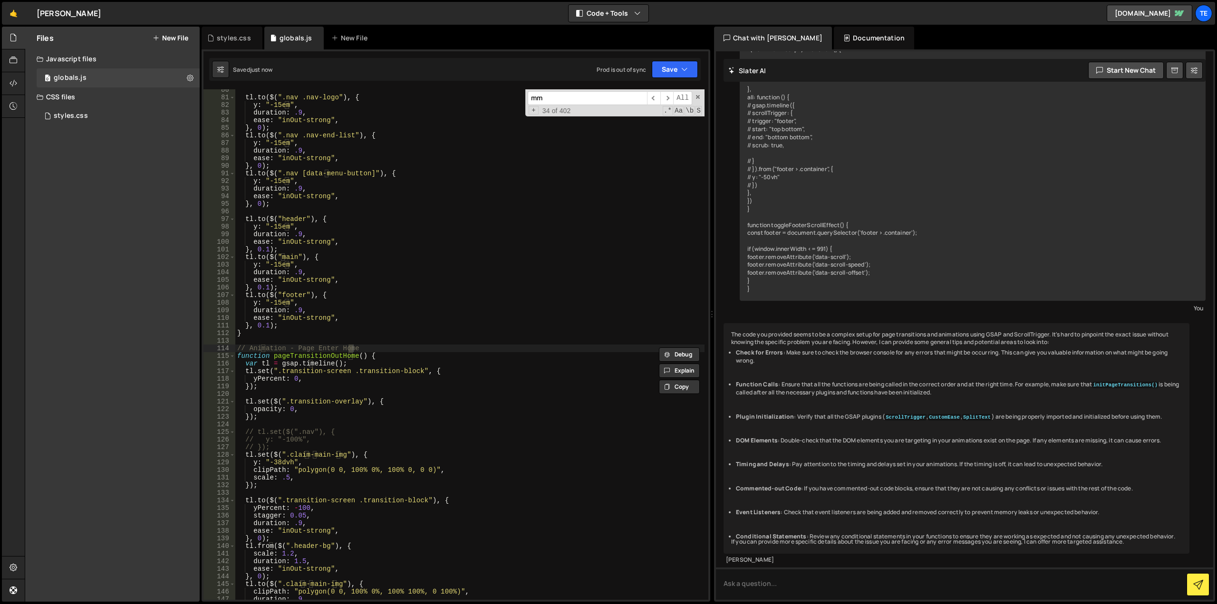
scroll to position [1122, 0]
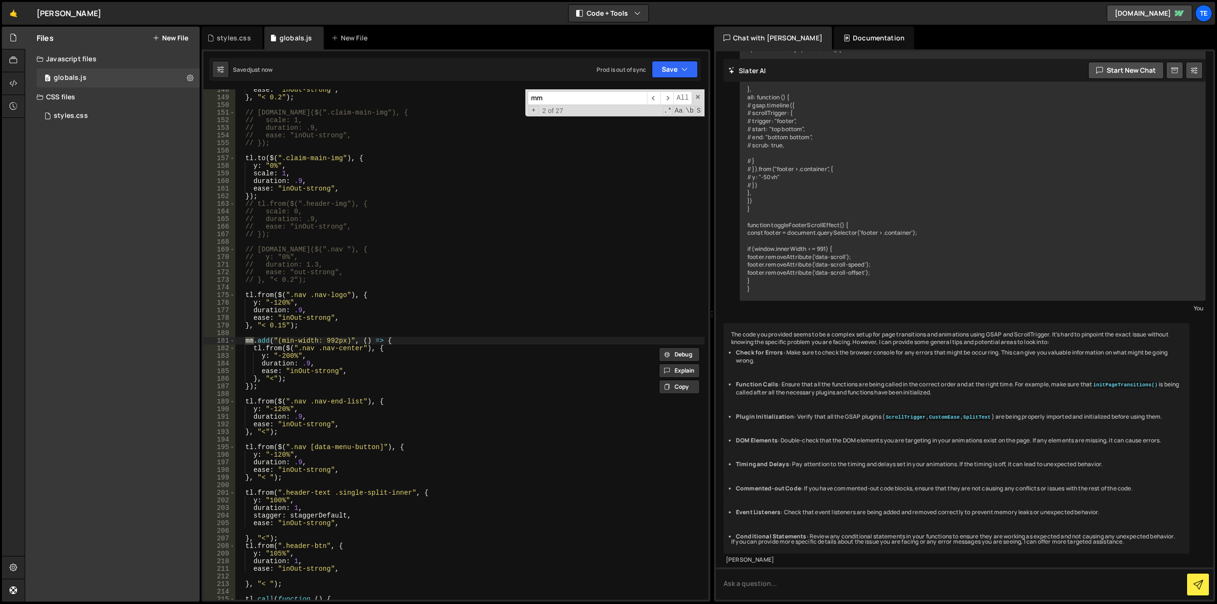
type input "mm"
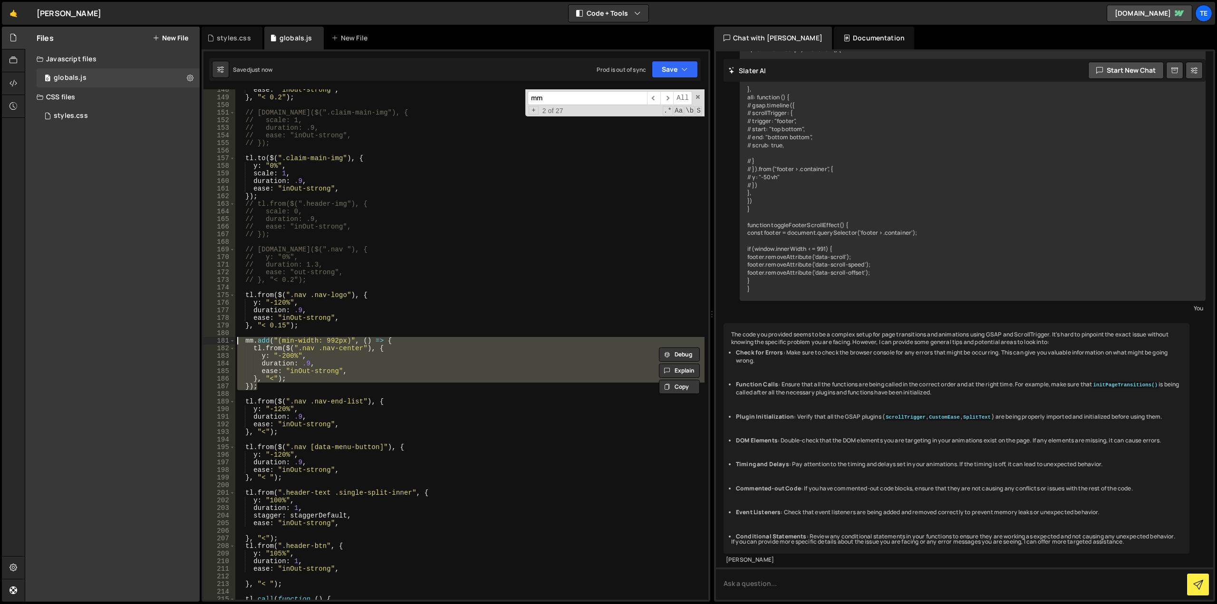
drag, startPoint x: 265, startPoint y: 387, endPoint x: 224, endPoint y: 339, distance: 63.4
click at [224, 339] on div "}); 148 149 150 151 152 153 154 155 156 157 158 159 160 161 162 163 164 165 166…" at bounding box center [456, 344] width 505 height 511
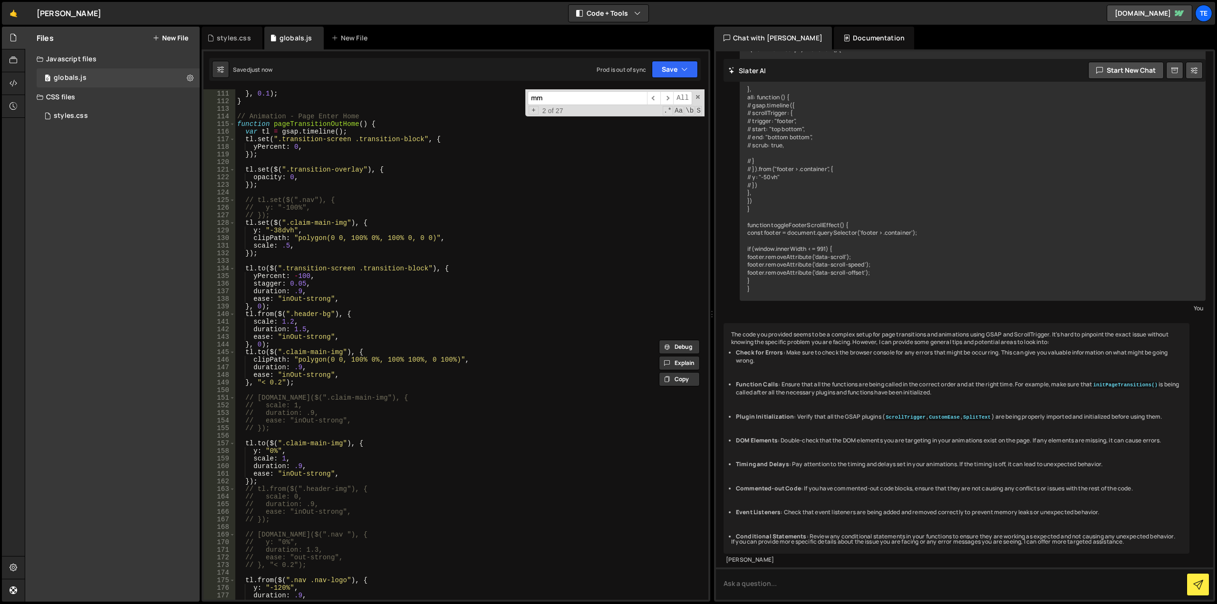
scroll to position [722, 0]
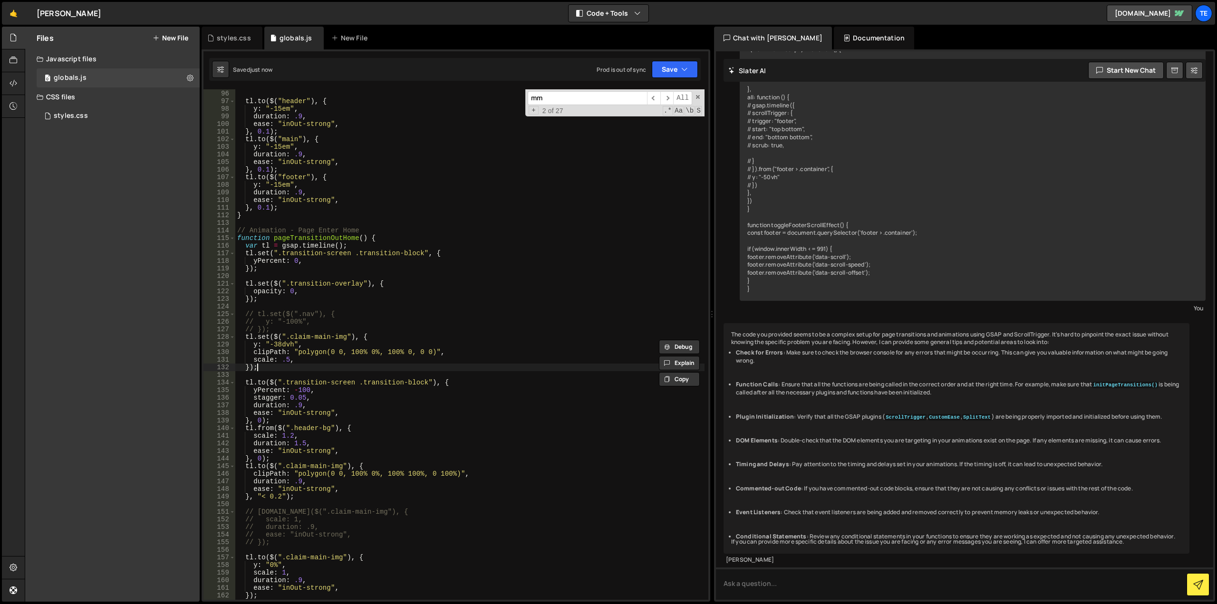
click at [267, 369] on div "} , 0 ) ; tl . to ( $ ( "header" ) , { y : "-15em" , duration : .9 , ease : "in…" at bounding box center [469, 345] width 469 height 526
click at [311, 329] on div "} , 0 ) ; tl . to ( $ ( "header" ) , { y : "-15em" , duration : .9 , ease : "in…" at bounding box center [469, 345] width 469 height 526
type textarea "// });"
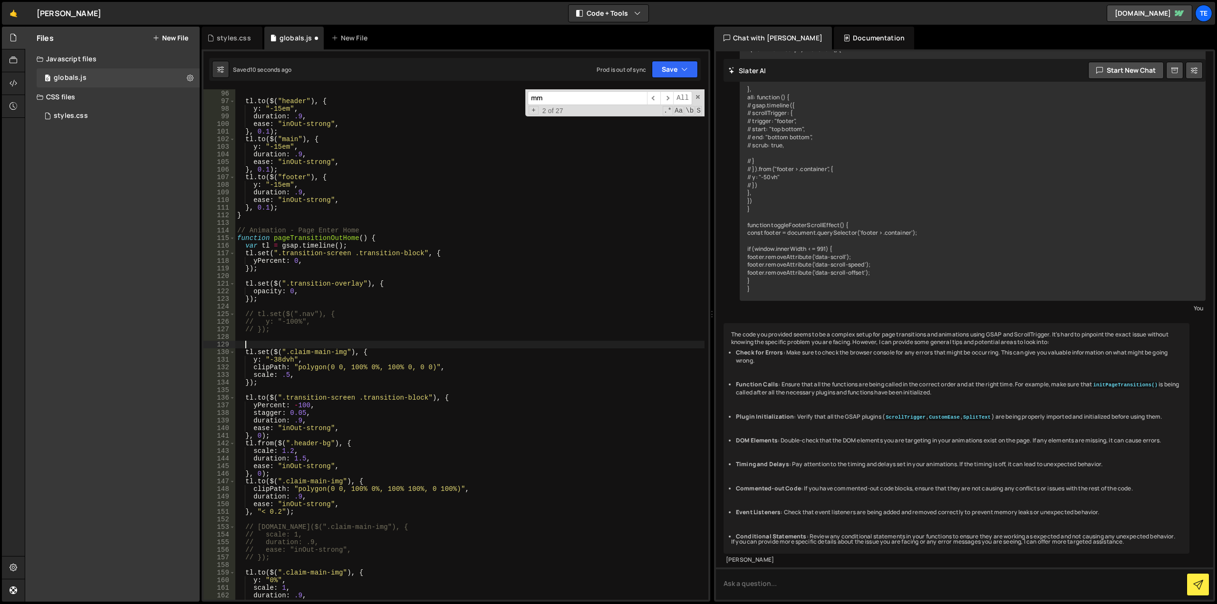
paste textarea "});"
type textarea "});"
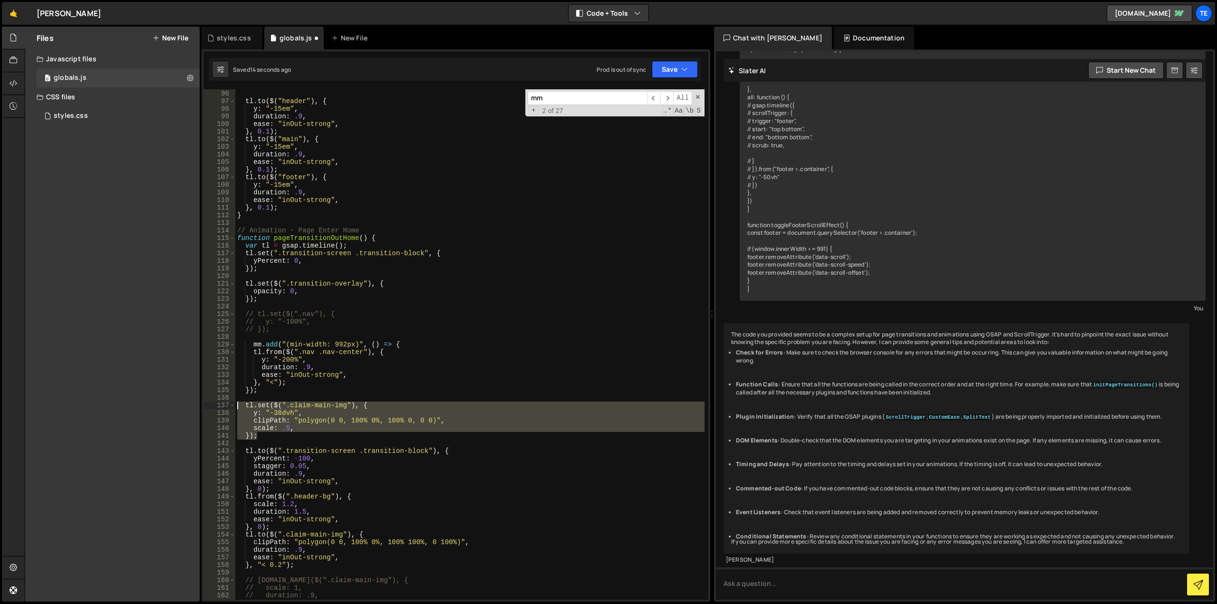
drag, startPoint x: 263, startPoint y: 436, endPoint x: 236, endPoint y: 403, distance: 43.2
click at [236, 403] on div "} , 0 ) ; tl . to ( $ ( "header" ) , { y : "-15em" , duration : .9 , ease : "in…" at bounding box center [469, 345] width 469 height 526
type textarea "tl.set($(".claim-main-img"), { y: "-38dvh","
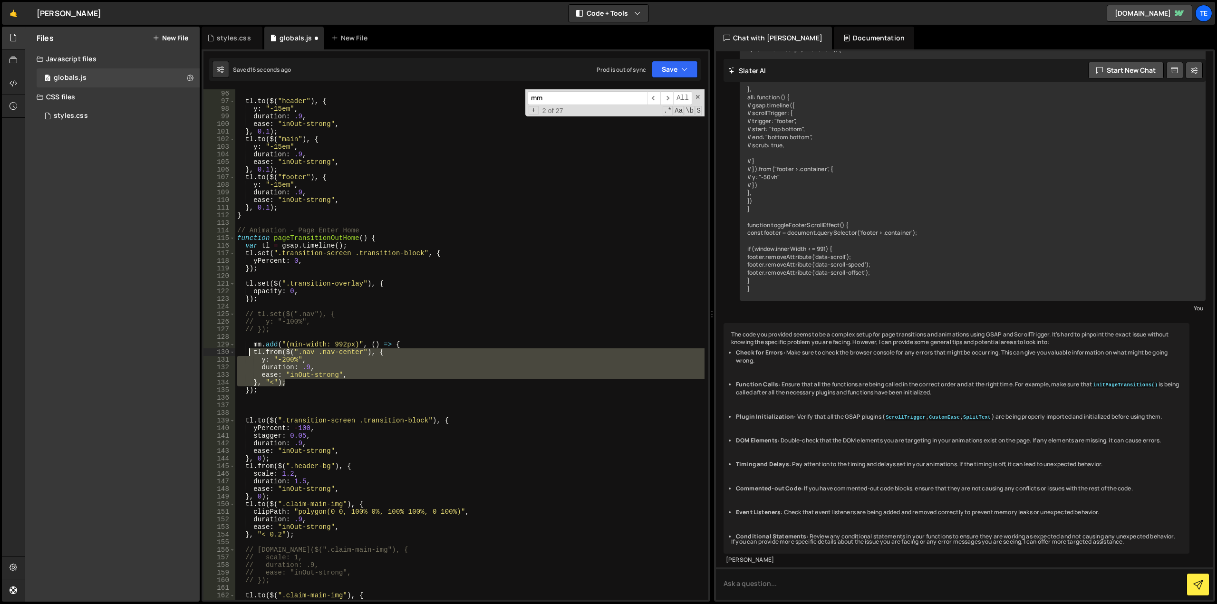
drag, startPoint x: 296, startPoint y: 380, endPoint x: 251, endPoint y: 354, distance: 52.0
click at [251, 354] on div "} , 0 ) ; tl . to ( $ ( "header" ) , { y : "-15em" , duration : .9 , ease : "in…" at bounding box center [469, 345] width 469 height 526
paste textarea "});"
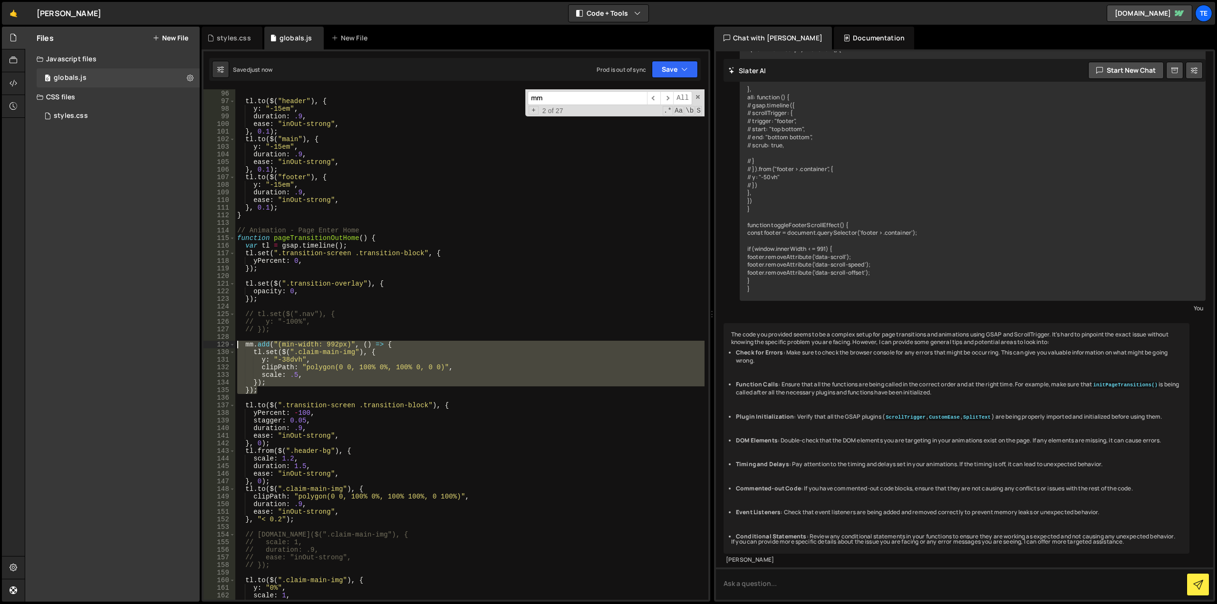
drag, startPoint x: 264, startPoint y: 392, endPoint x: 236, endPoint y: 341, distance: 57.9
click at [236, 341] on div "} , 0 ) ; tl . to ( $ ( "header" ) , { y : "-15em" , duration : .9 , ease : "in…" at bounding box center [469, 345] width 469 height 526
click at [269, 388] on div "} , 0 ) ; tl . to ( $ ( "header" ) , { y : "-15em" , duration : .9 , ease : "in…" at bounding box center [469, 344] width 469 height 511
type textarea "});"
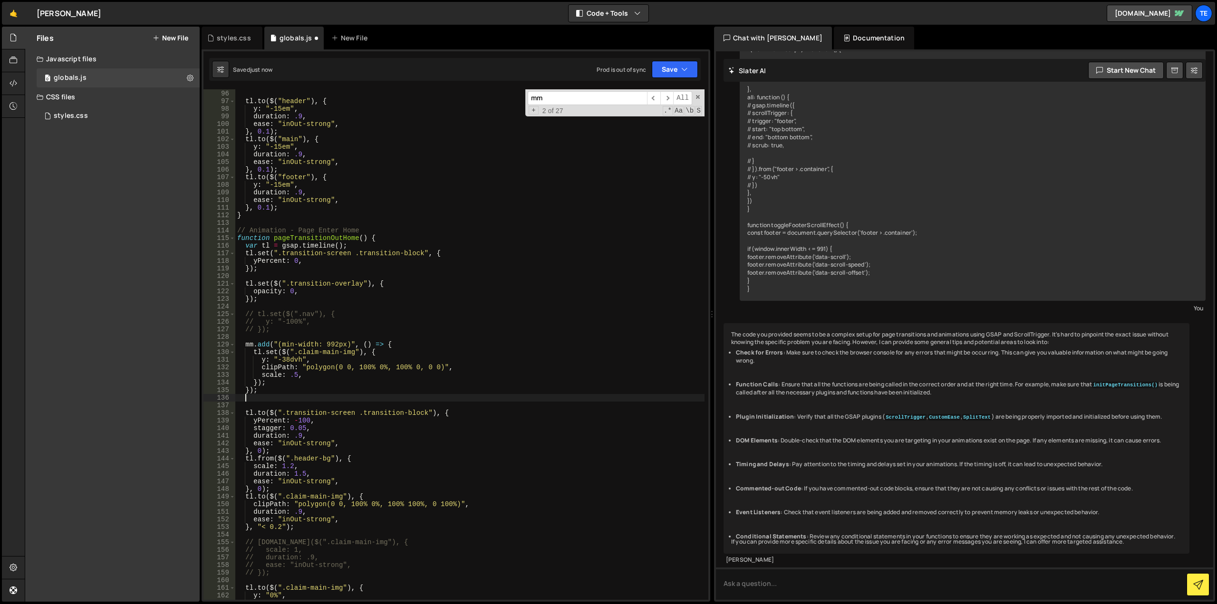
paste textarea "});"
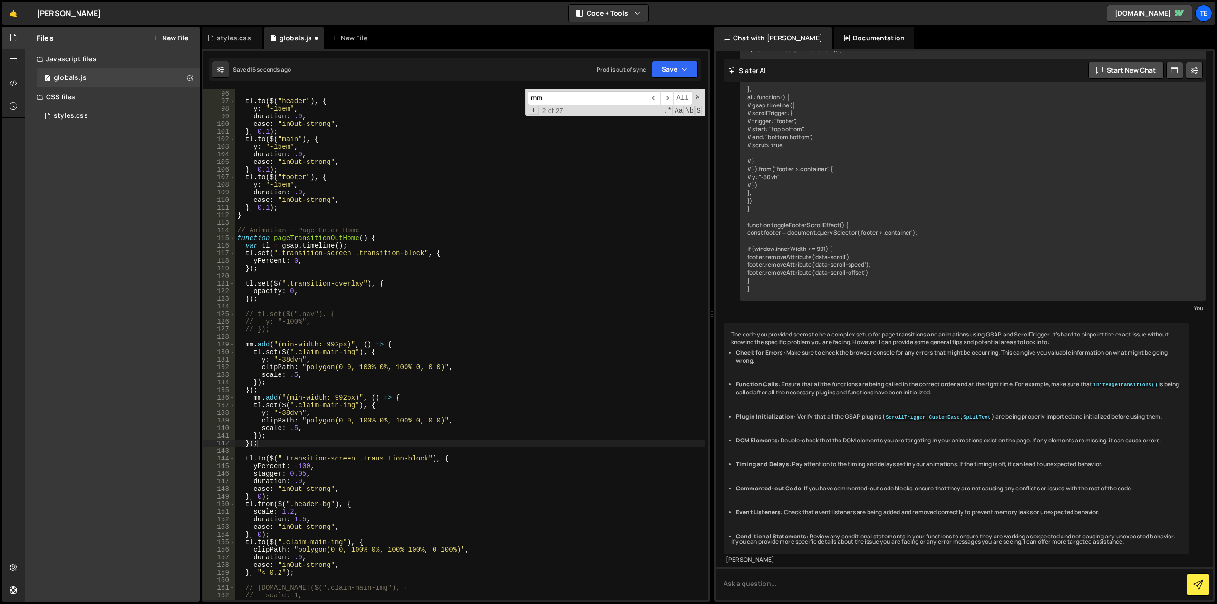
click at [329, 345] on div "} , 0 ) ; tl . to ( $ ( "header" ) , { y : "-15em" , duration : .9 , ease : "in…" at bounding box center [469, 345] width 469 height 526
click at [297, 396] on div "} , 0 ) ; tl . to ( $ ( "header" ) , { y : "-15em" , duration : .9 , ease : "in…" at bounding box center [469, 345] width 469 height 526
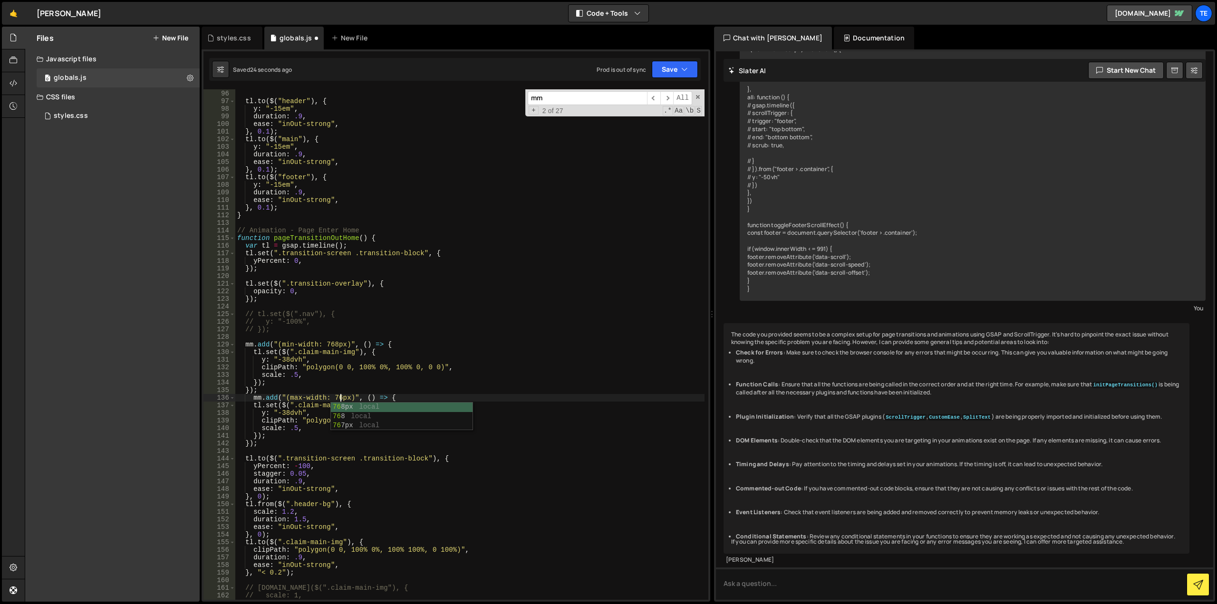
scroll to position [0, 7]
click at [283, 446] on div "} , 0 ) ; tl . to ( $ ( "header" ) , { y : "-15em" , duration : .9 , ease : "in…" at bounding box center [469, 345] width 469 height 526
click at [284, 410] on div "} , 0 ) ; tl . to ( $ ( "header" ) , { y : "-15em" , duration : .9 , ease : "in…" at bounding box center [469, 345] width 469 height 526
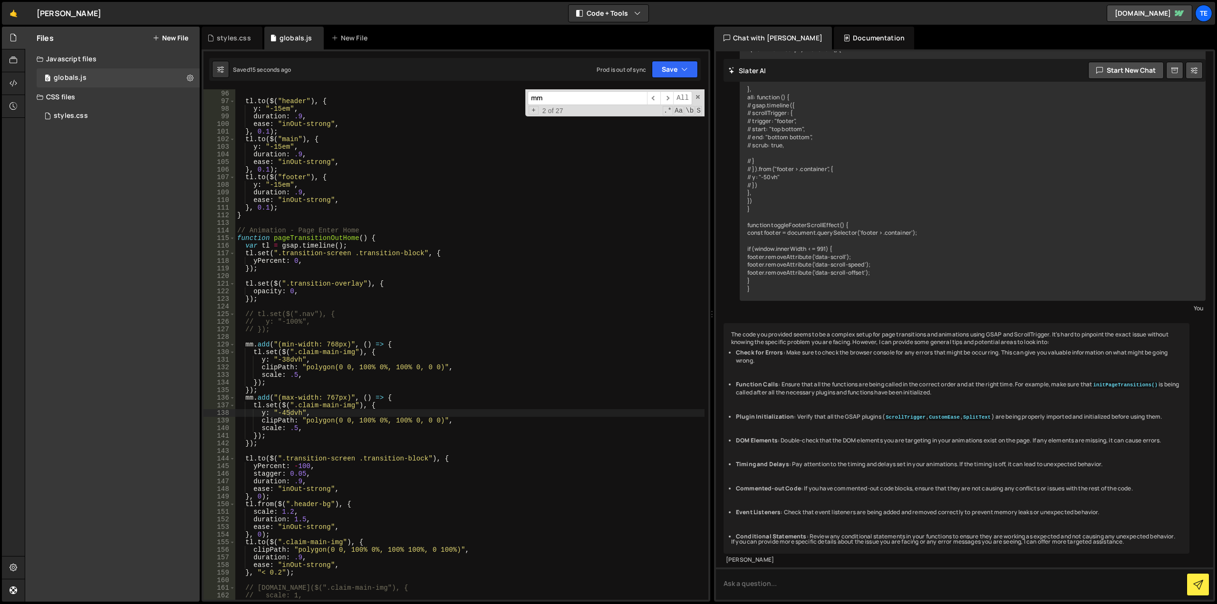
click at [290, 355] on div "} , 0 ) ; tl . to ( $ ( "header" ) , { y : "-15em" , duration : .9 , ease : "in…" at bounding box center [469, 345] width 469 height 526
click at [290, 358] on div "} , 0 ) ; tl . to ( $ ( "header" ) , { y : "-15em" , duration : .9 , ease : "in…" at bounding box center [469, 345] width 469 height 526
click at [269, 444] on div "} , 0 ) ; tl . to ( $ ( "header" ) , { y : "-15em" , duration : .9 , ease : "in…" at bounding box center [469, 345] width 469 height 526
click at [291, 383] on div "} , 0 ) ; tl . to ( $ ( "header" ) , { y : "-15em" , duration : .9 , ease : "in…" at bounding box center [469, 345] width 469 height 526
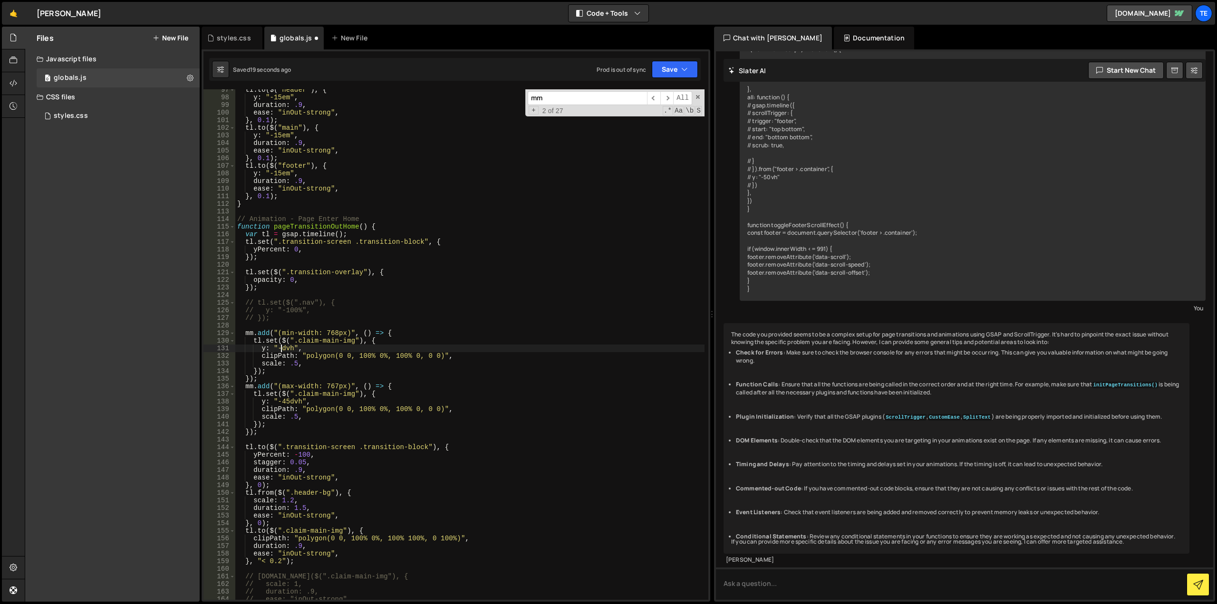
scroll to position [734, 0]
click at [288, 402] on div "tl . to ( $ ( "header" ) , { y : "-15em" , duration : .9 , ease : "inOut-strong…" at bounding box center [469, 349] width 469 height 526
click at [285, 401] on div "tl . to ( $ ( "header" ) , { y : "-15em" , duration : .9 , ease : "inOut-strong…" at bounding box center [469, 349] width 469 height 526
click at [284, 403] on div "tl . to ( $ ( "header" ) , { y : "-15em" , duration : .9 , ease : "inOut-strong…" at bounding box center [469, 349] width 469 height 526
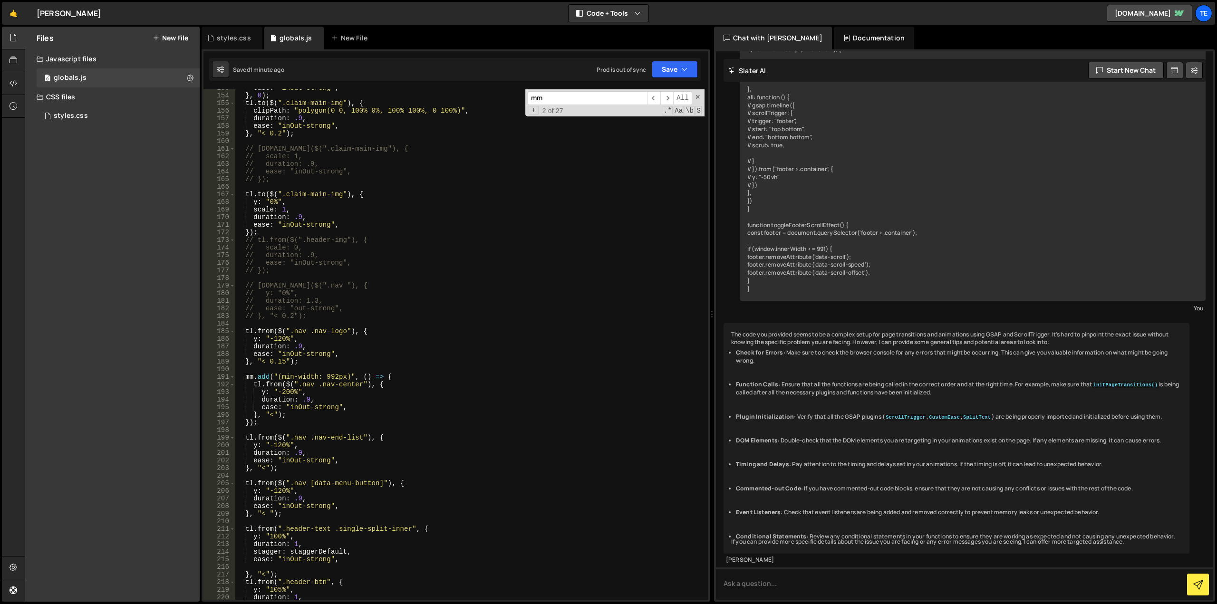
scroll to position [1304, 0]
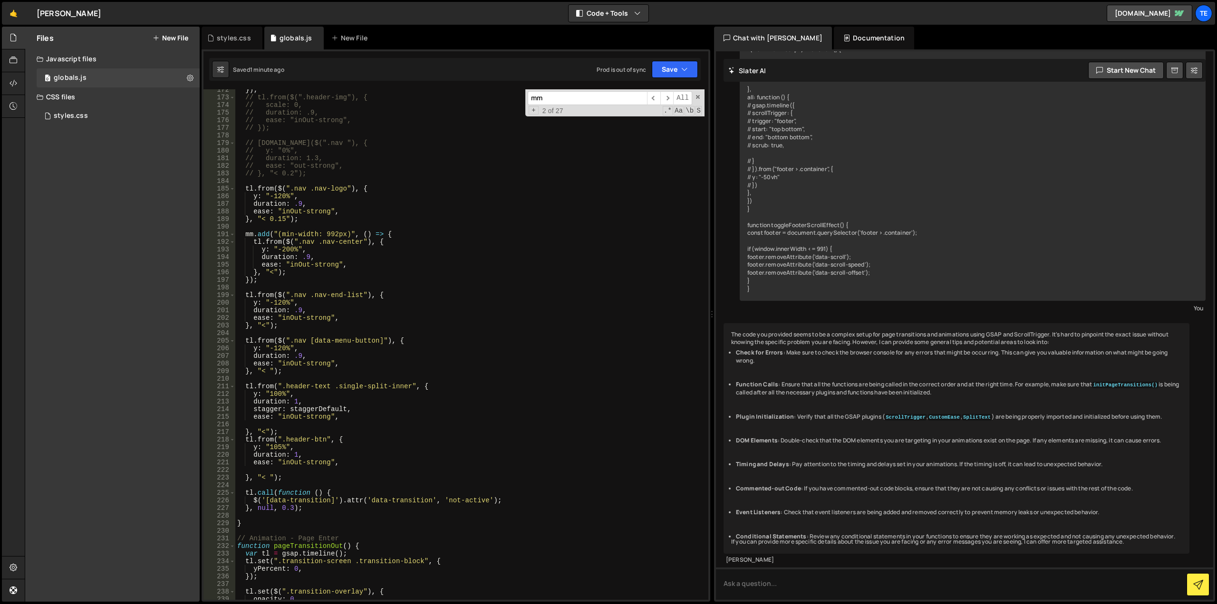
click at [335, 233] on div "}) ; // tl.from($(".header-img"), { // scale: 0, // duration: .9, // ease: "inO…" at bounding box center [469, 349] width 469 height 526
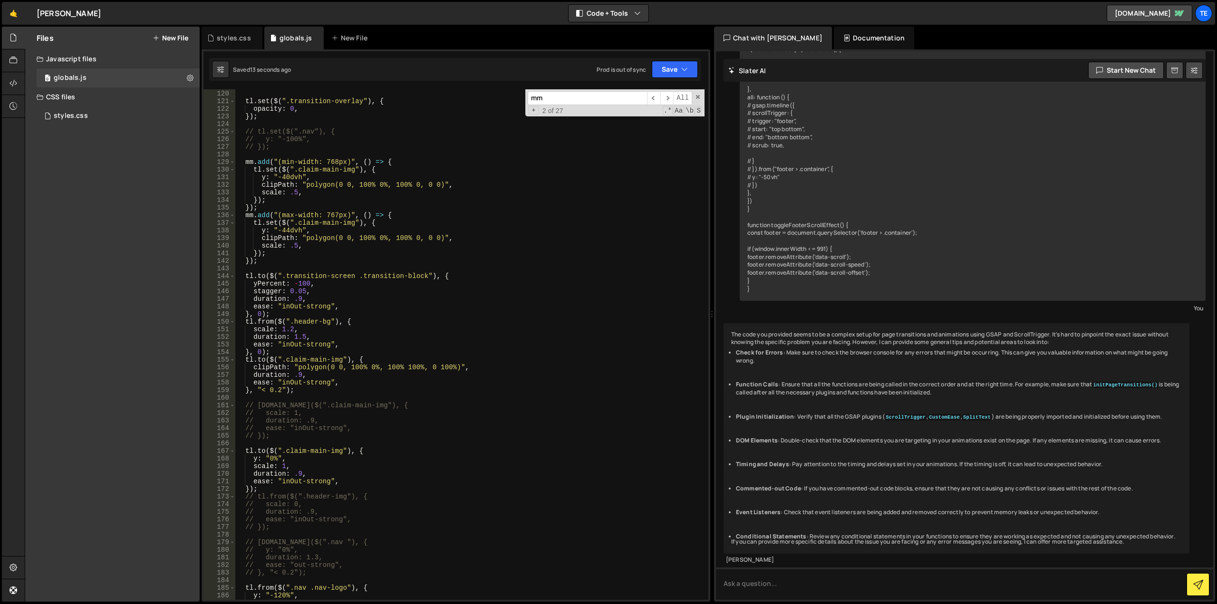
scroll to position [734, 0]
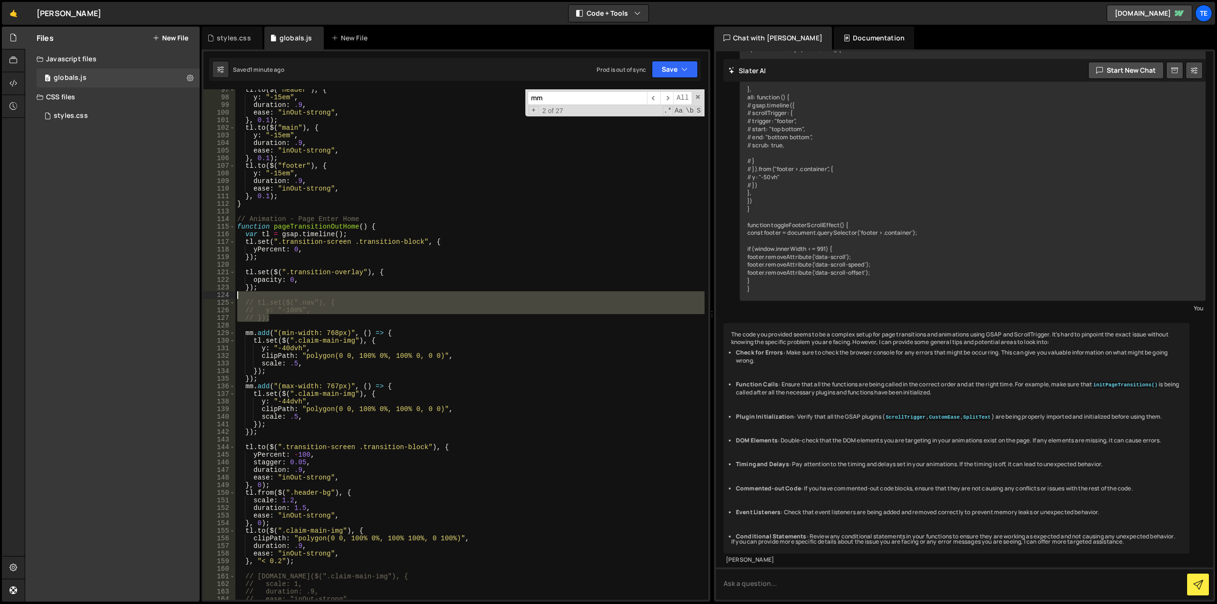
drag, startPoint x: 276, startPoint y: 320, endPoint x: 231, endPoint y: 299, distance: 50.2
click at [231, 299] on div "mm.add("(min-width: 768px)", () => { 97 98 99 100 101 102 103 104 105 106 107 1…" at bounding box center [456, 344] width 505 height 511
type textarea "// tl.set($(".nav"), {"
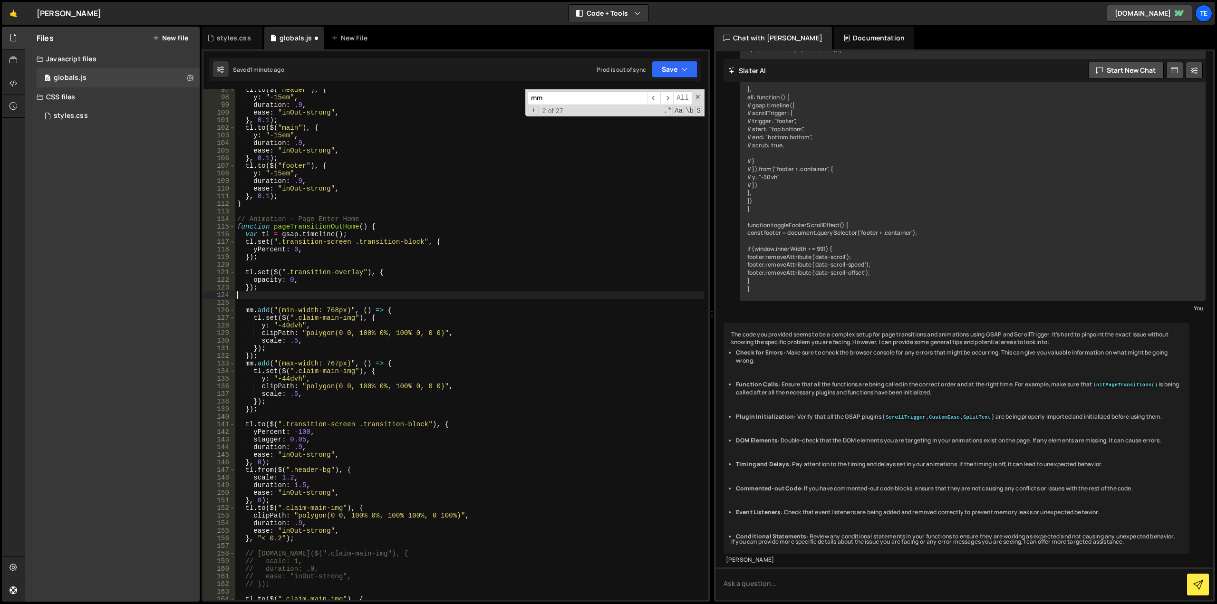
scroll to position [905, 0]
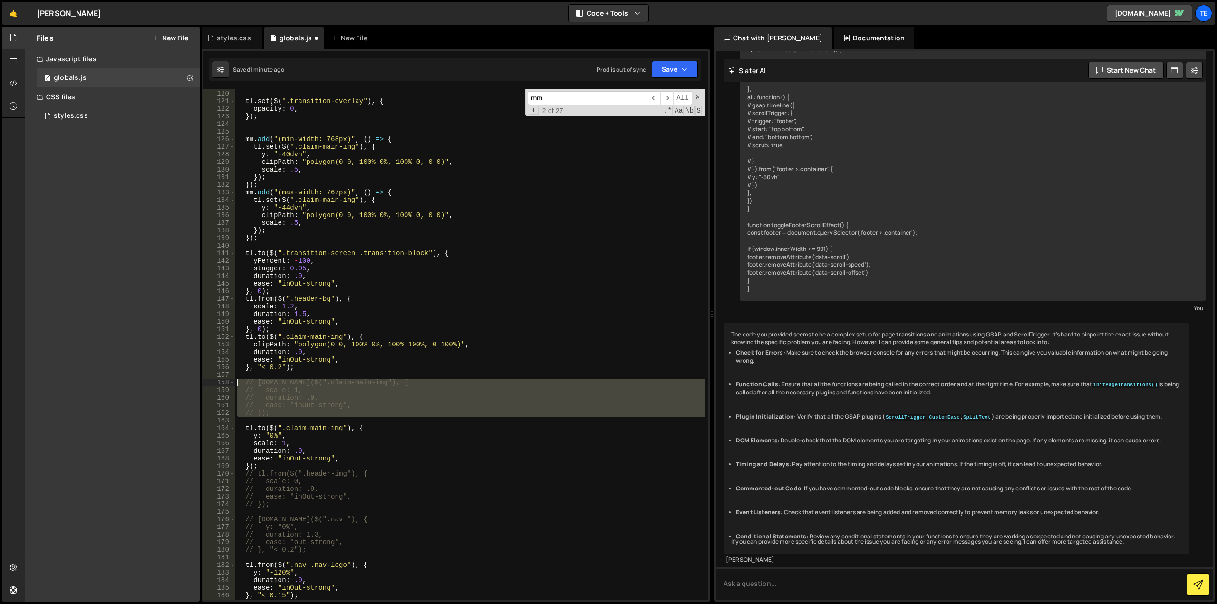
drag, startPoint x: 274, startPoint y: 417, endPoint x: 225, endPoint y: 380, distance: 61.7
click at [225, 380] on div "119 120 121 122 123 124 125 126 127 128 129 130 131 132 133 134 135 136 137 138…" at bounding box center [456, 344] width 505 height 511
type textarea "// [DOMAIN_NAME]($(".claim-main-img"), { // scale: 1,"
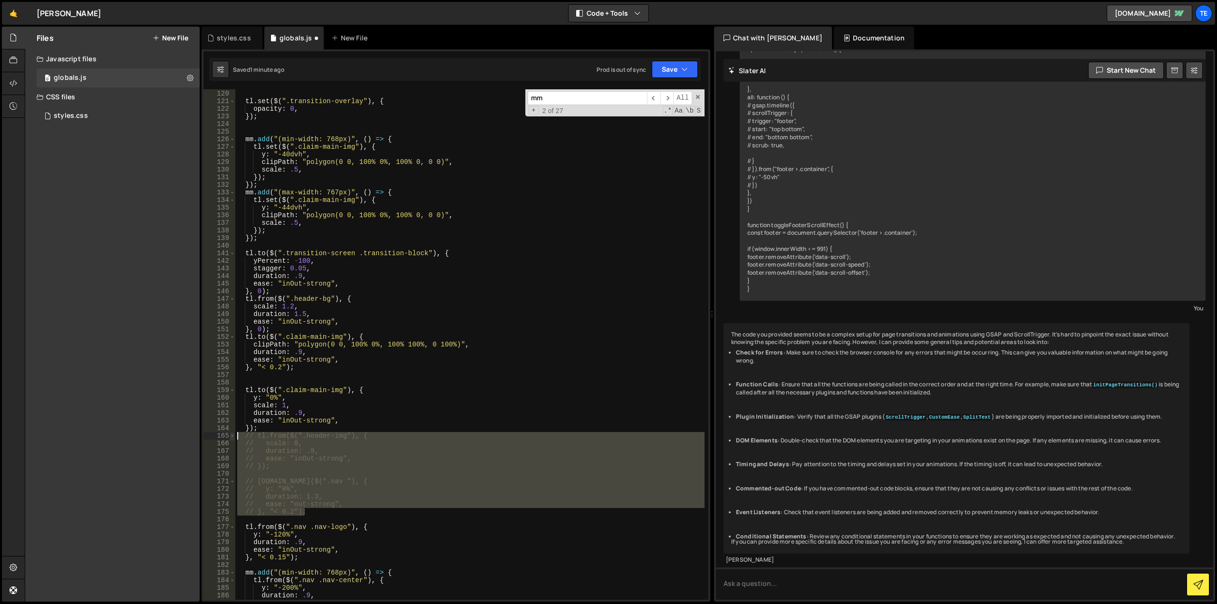
drag, startPoint x: 308, startPoint y: 514, endPoint x: 234, endPoint y: 435, distance: 108.0
click at [234, 435] on div "119 120 121 122 123 124 125 126 127 128 129 130 131 132 133 134 135 136 137 138…" at bounding box center [456, 344] width 505 height 511
type textarea "// tl.from($(".header-img"), { // scale: 0,"
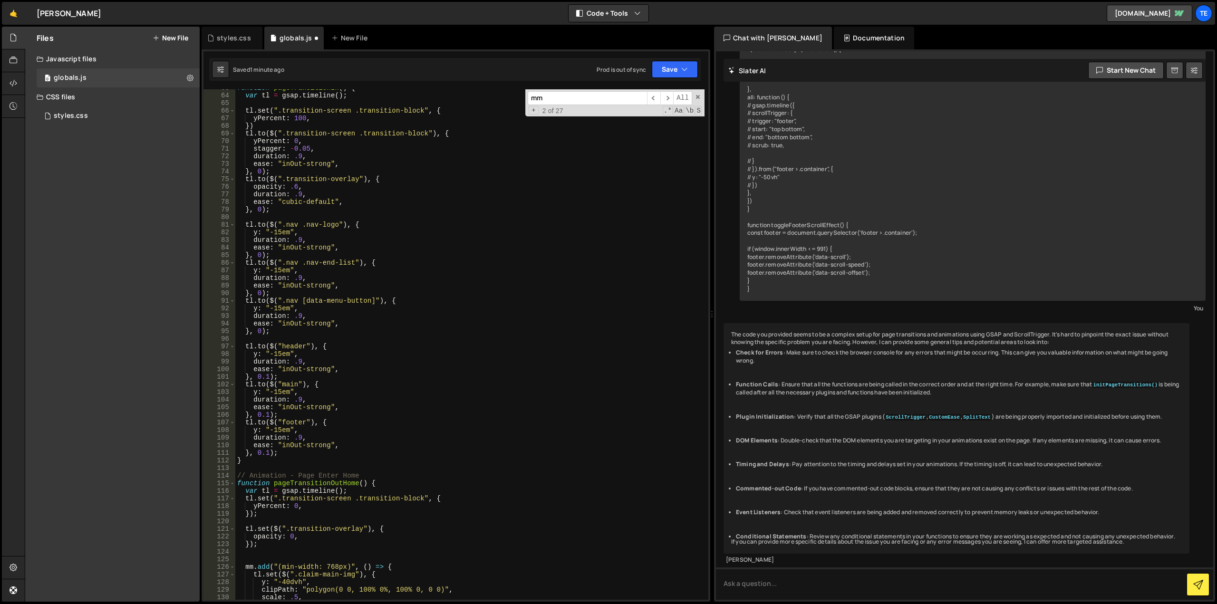
scroll to position [448, 0]
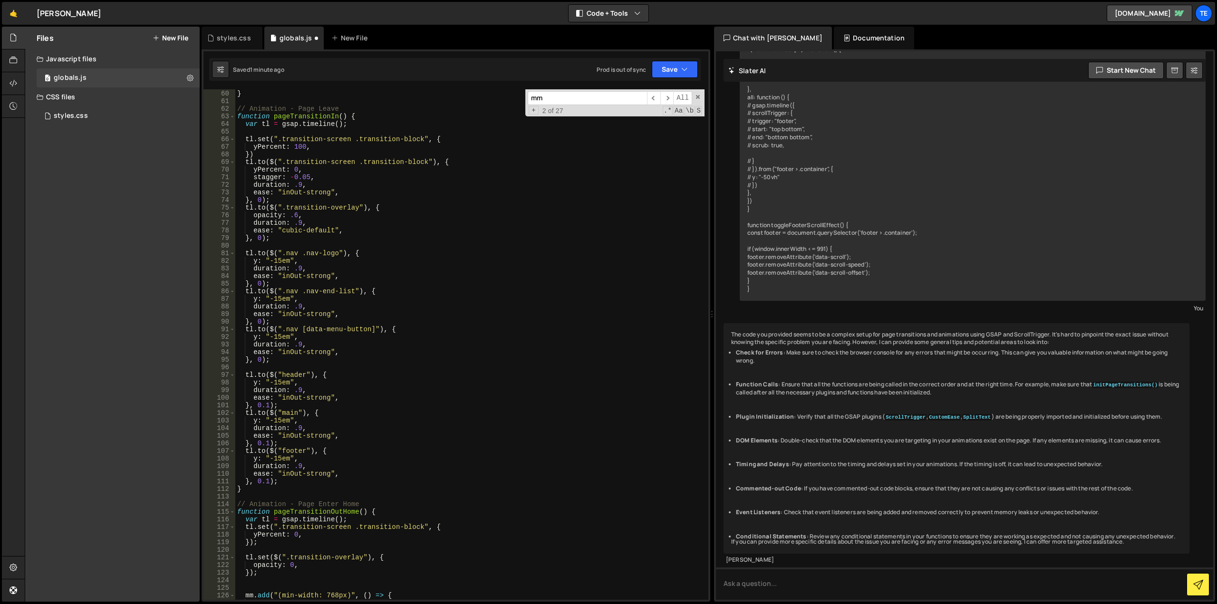
click at [359, 377] on div "} // Animation - Page Leave function pageTransitionIn ( ) { var tl = gsap . tim…" at bounding box center [469, 345] width 469 height 526
click at [698, 96] on span at bounding box center [698, 97] width 7 height 7
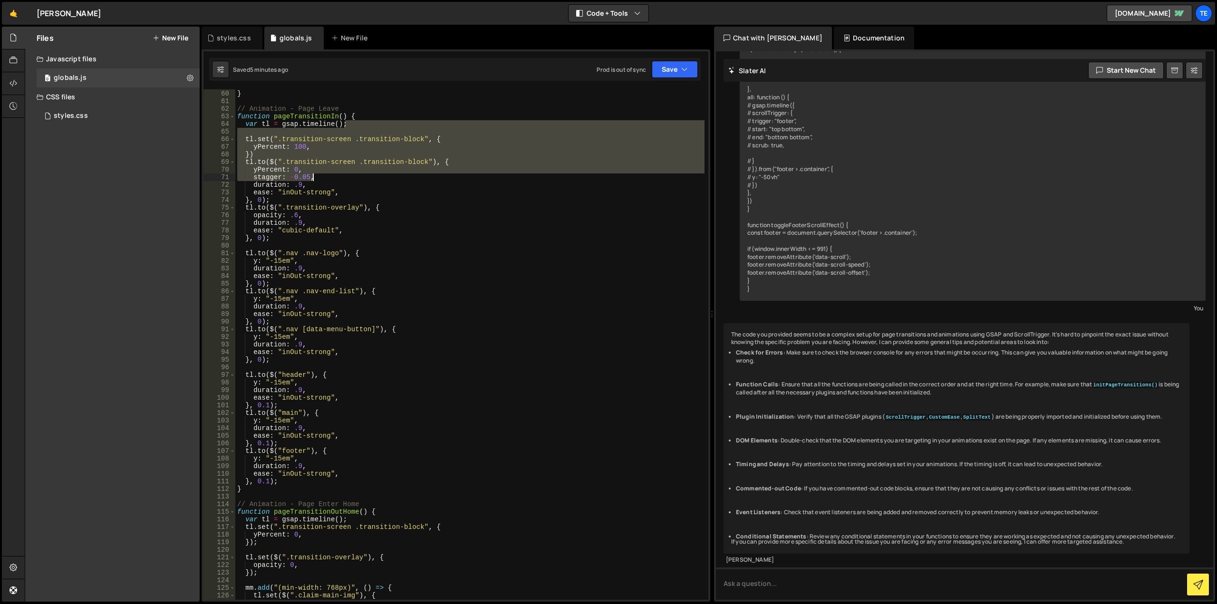
drag, startPoint x: 704, startPoint y: 123, endPoint x: 708, endPoint y: 174, distance: 50.5
click at [708, 174] on div at bounding box center [705, 344] width 6 height 511
drag, startPoint x: 705, startPoint y: 130, endPoint x: 669, endPoint y: 534, distance: 405.3
click at [664, 550] on div "Debug Explain Copy styles.css globals.js New File Saved 5 minutes ago Prod is o…" at bounding box center [456, 315] width 509 height 576
type textarea "opacity: .6,"
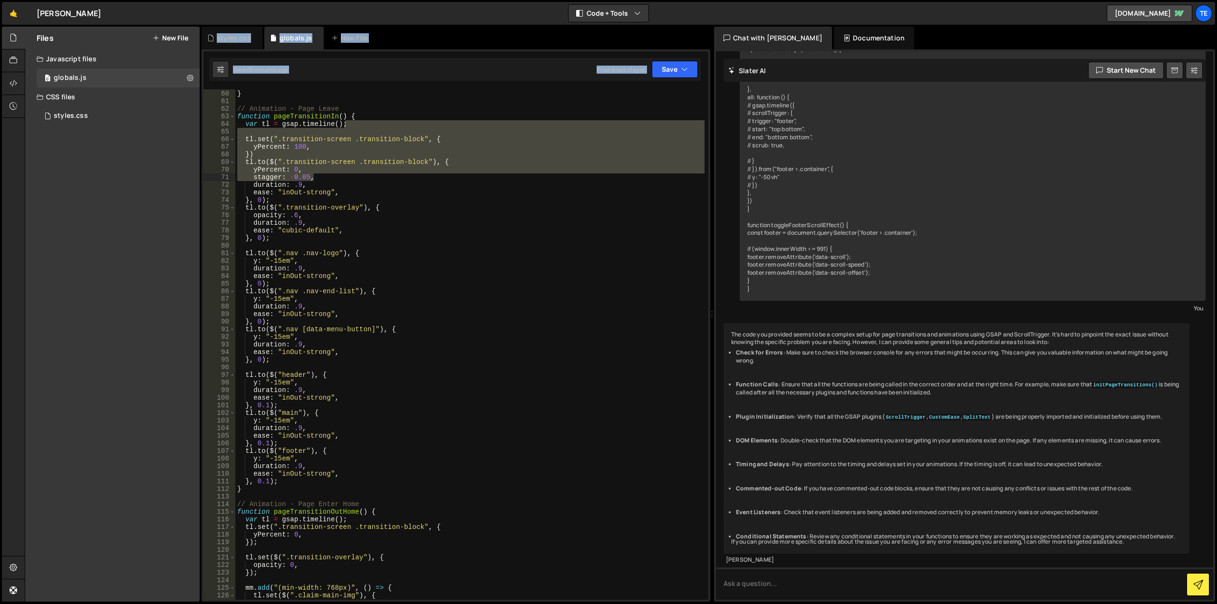
click at [669, 219] on div "} // Animation - Page Leave function pageTransitionIn ( ) { var tl = gsap . tim…" at bounding box center [469, 345] width 469 height 526
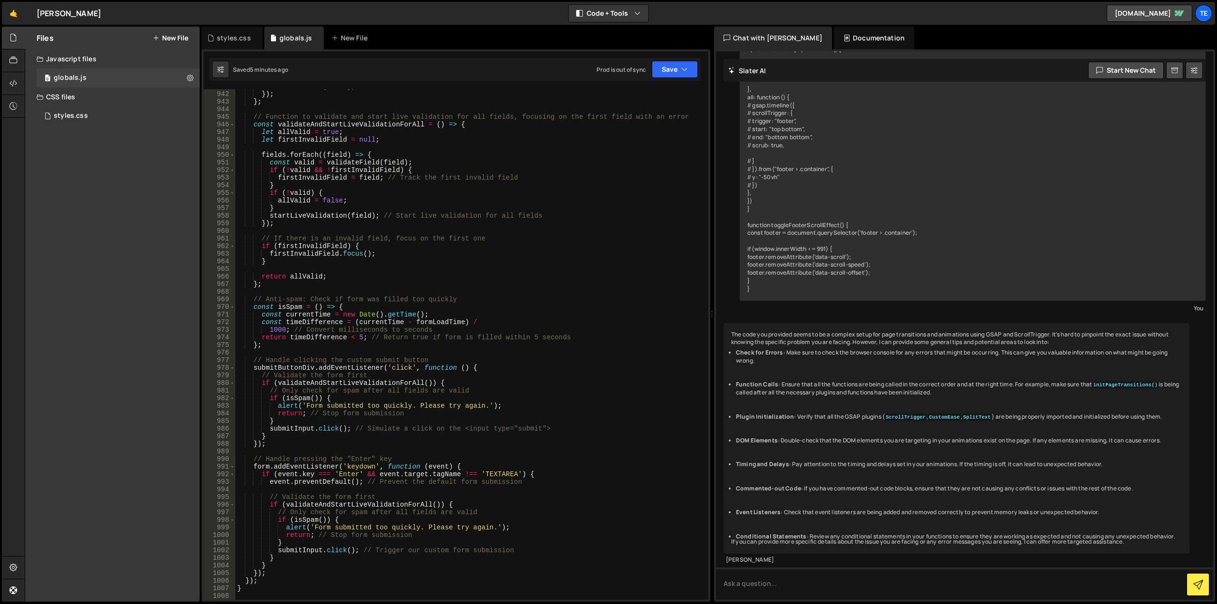
scroll to position [7301, 0]
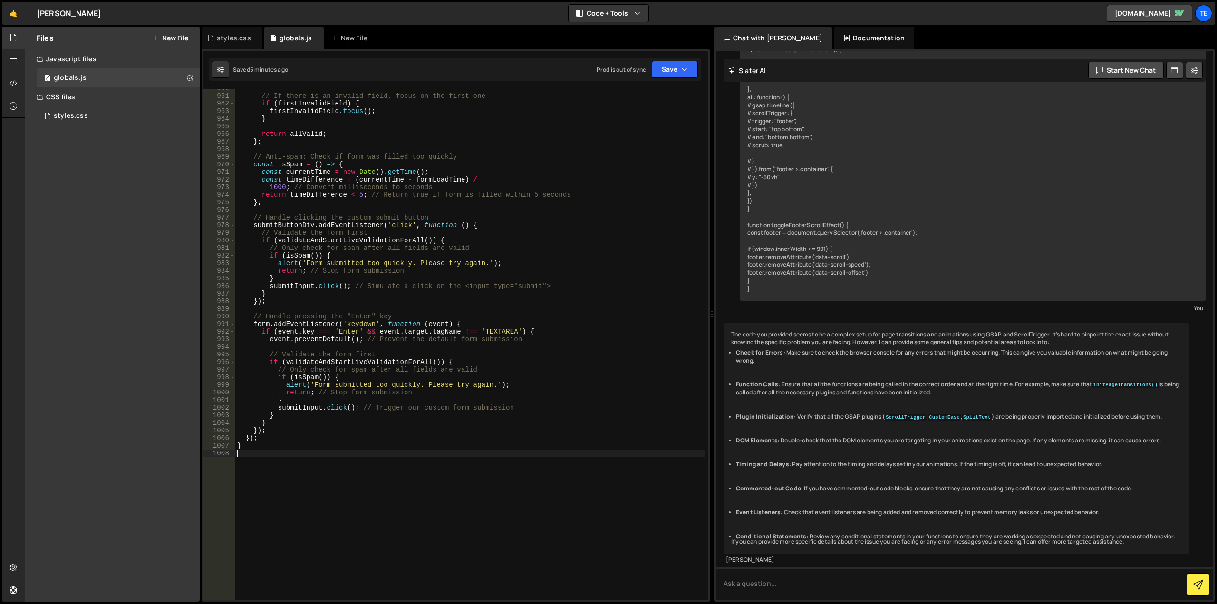
click at [360, 486] on div "// If there is an invalid field, focus on the first one if ( firstInvalidField …" at bounding box center [469, 348] width 469 height 526
paste textarea "});"
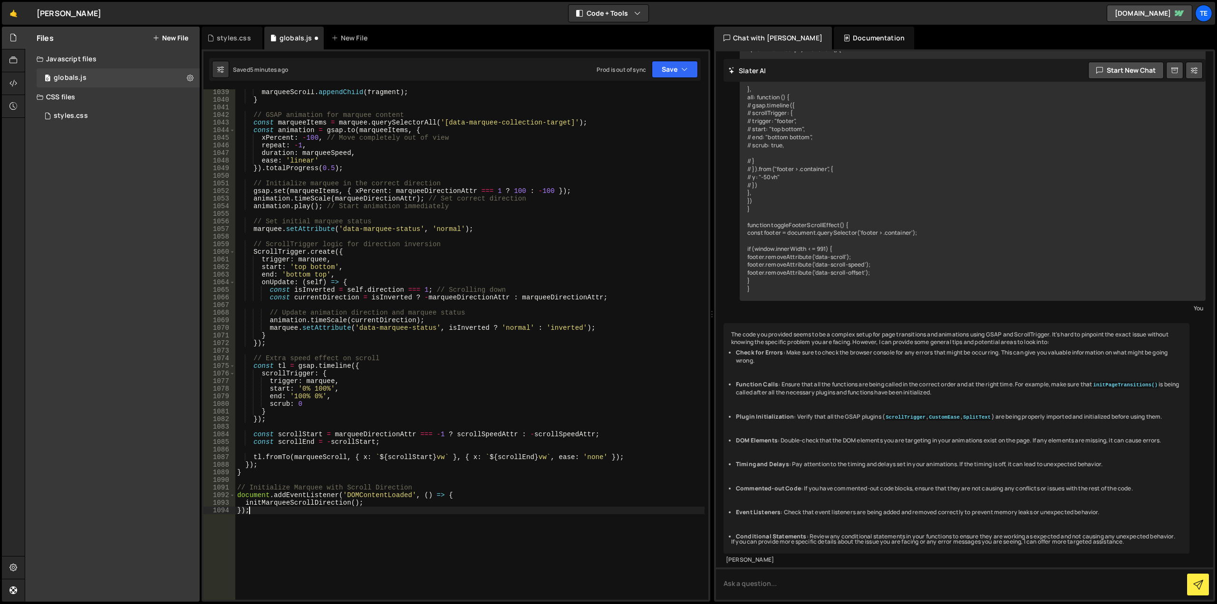
scroll to position [7963, 0]
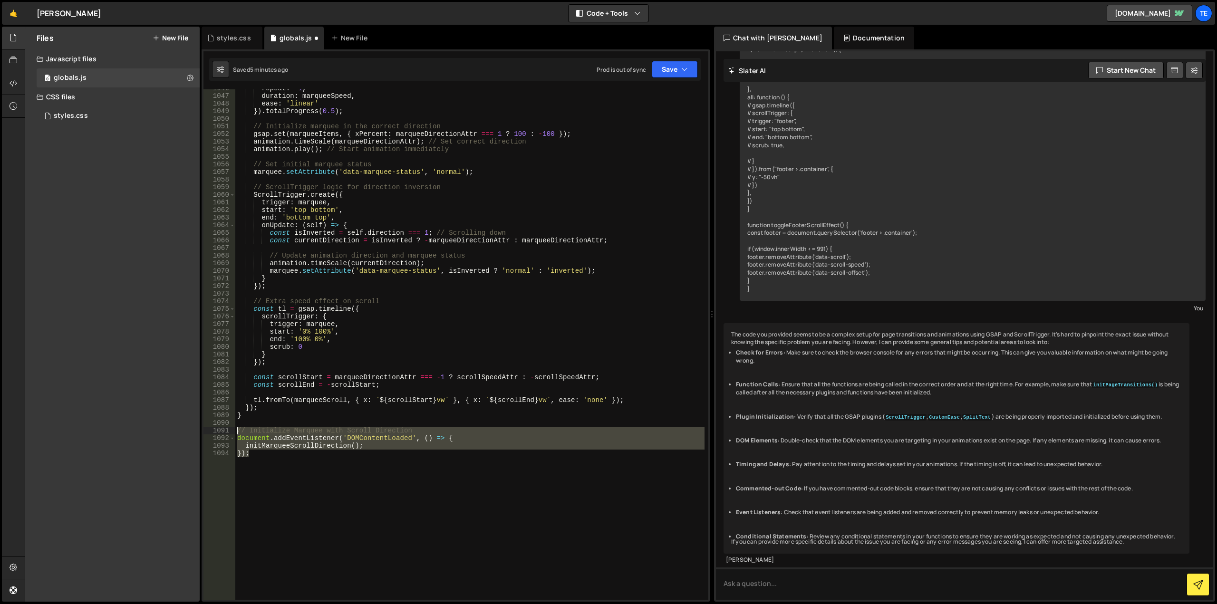
drag, startPoint x: 300, startPoint y: 503, endPoint x: 234, endPoint y: 427, distance: 99.8
click at [234, 427] on div "}); 1046 1047 1048 1049 1050 1051 1052 1053 1054 1055 1056 1057 1058 1059 1060 …" at bounding box center [456, 344] width 505 height 511
type textarea "// Initialize Marquee with Scroll Direction document.addEventListener('DOMConte…"
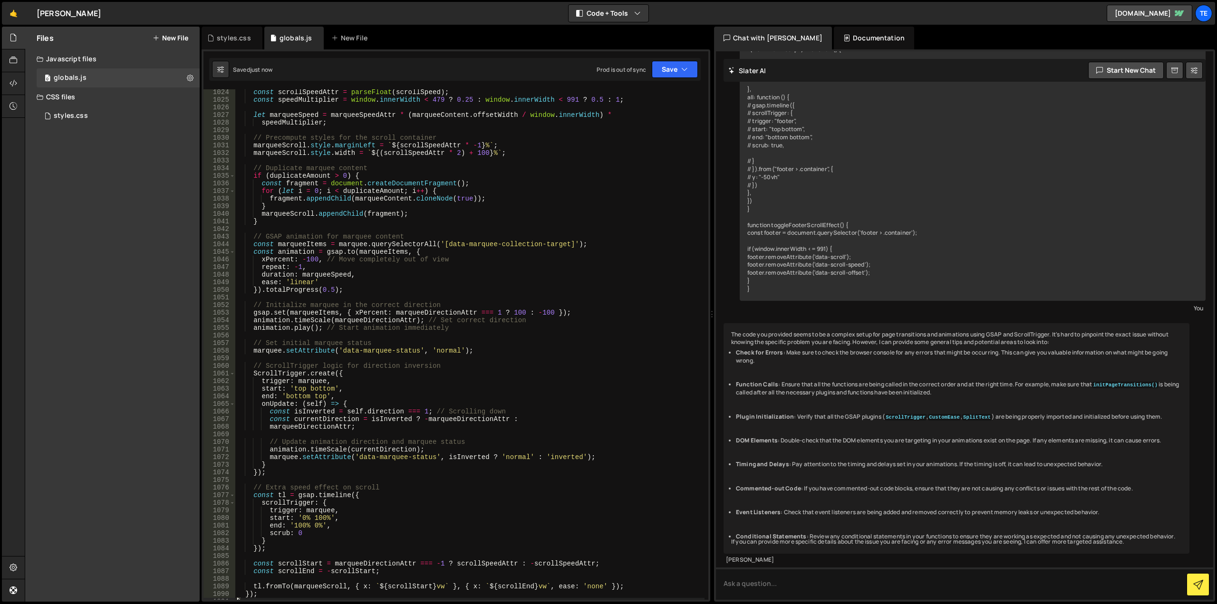
scroll to position [7727, 0]
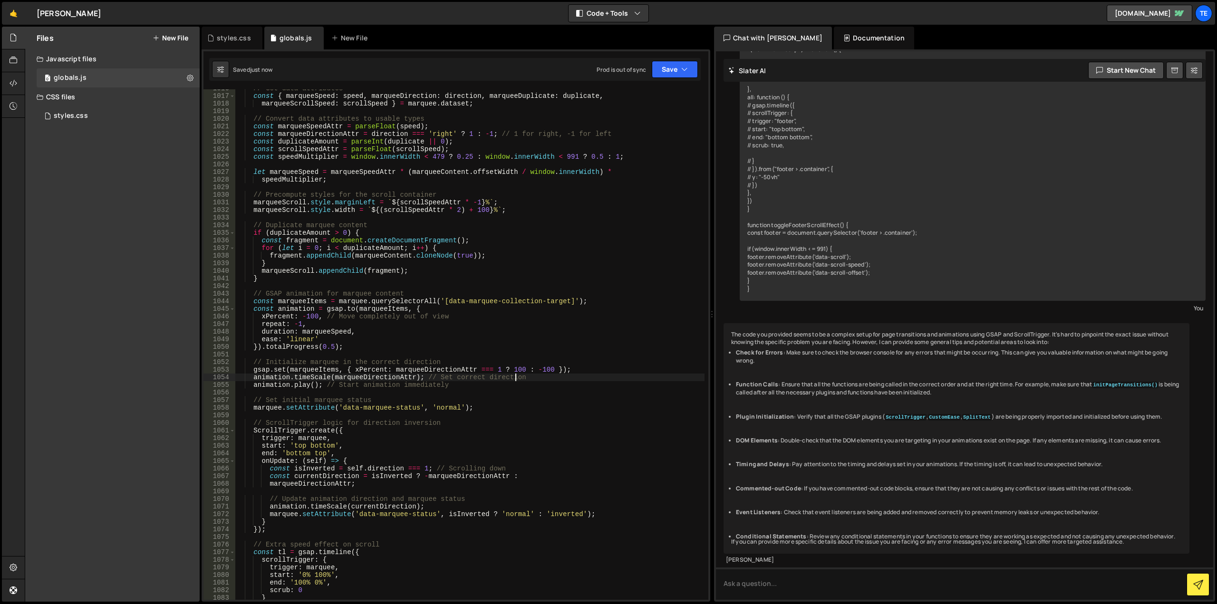
click at [517, 374] on div "// Get data attributes const { marqueeSpeed : speed , marqueeDirection : direct…" at bounding box center [469, 348] width 469 height 526
type textarea "animation.timeScale(marqueeDirectionAttr); // Set correct direction"
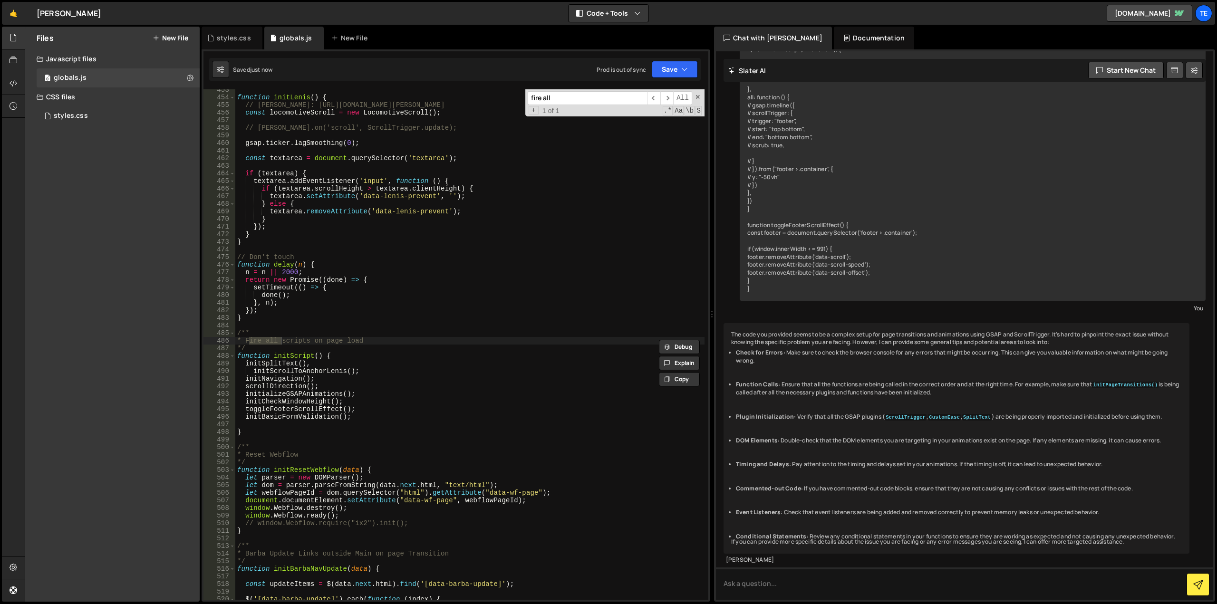
type input "fire all"
type textarea "initBasicFormValidation();"
click at [365, 416] on div "function initLenis ( ) { // [PERSON_NAME]: [URL][DOMAIN_NAME][PERSON_NAME] cons…" at bounding box center [469, 349] width 469 height 526
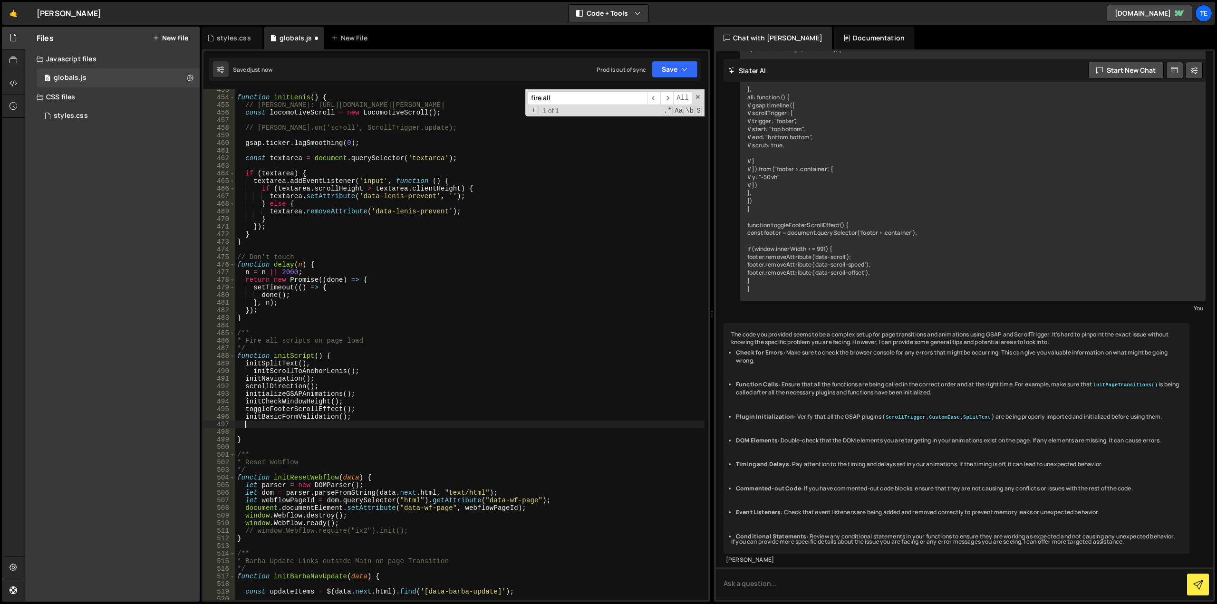
paste textarea "});"
type textarea "});"
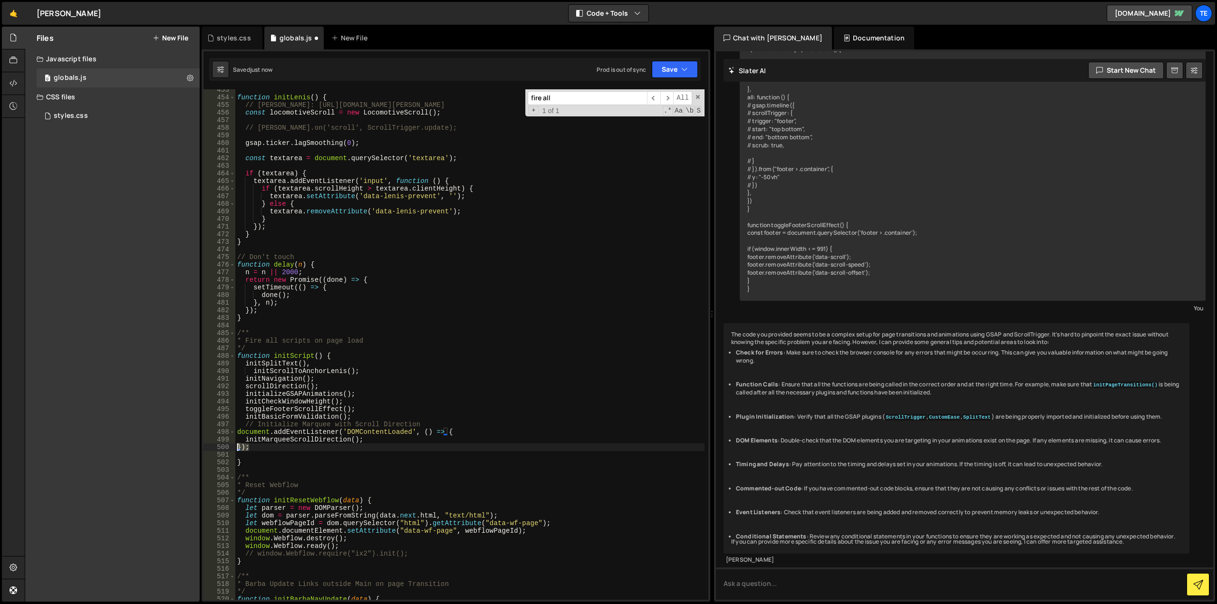
drag, startPoint x: 247, startPoint y: 446, endPoint x: 234, endPoint y: 444, distance: 13.0
click at [234, 444] on div "}); 453 454 455 456 457 458 459 460 461 462 463 464 465 466 467 468 469 470 471…" at bounding box center [456, 344] width 505 height 511
click at [257, 430] on div "function initLenis ( ) { // [PERSON_NAME]: [URL][DOMAIN_NAME][PERSON_NAME] cons…" at bounding box center [469, 349] width 469 height 526
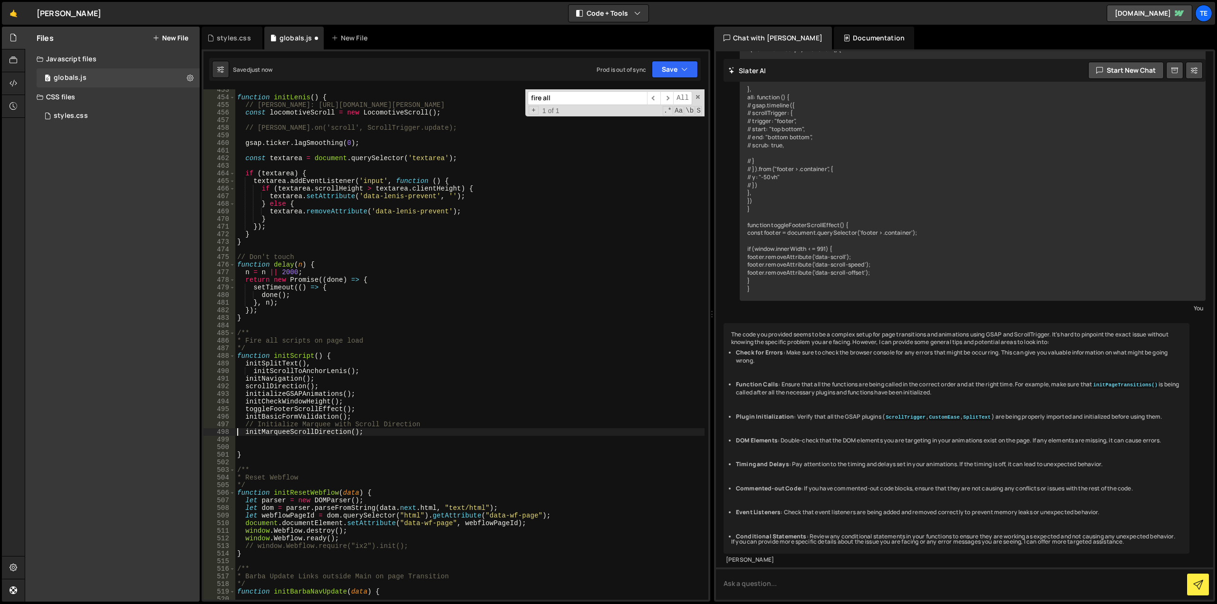
click at [262, 425] on div "function initLenis ( ) { // [PERSON_NAME]: [URL][DOMAIN_NAME][PERSON_NAME] cons…" at bounding box center [469, 349] width 469 height 526
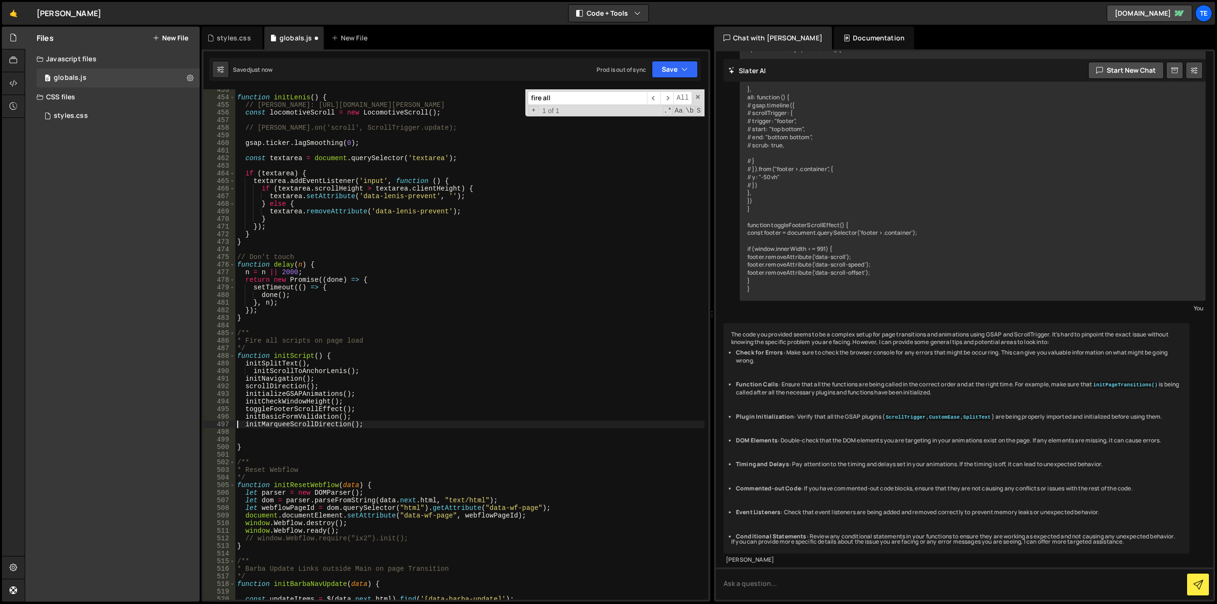
click at [529, 476] on div "function initLenis ( ) { // [PERSON_NAME]: [URL][DOMAIN_NAME][PERSON_NAME] cons…" at bounding box center [469, 349] width 469 height 526
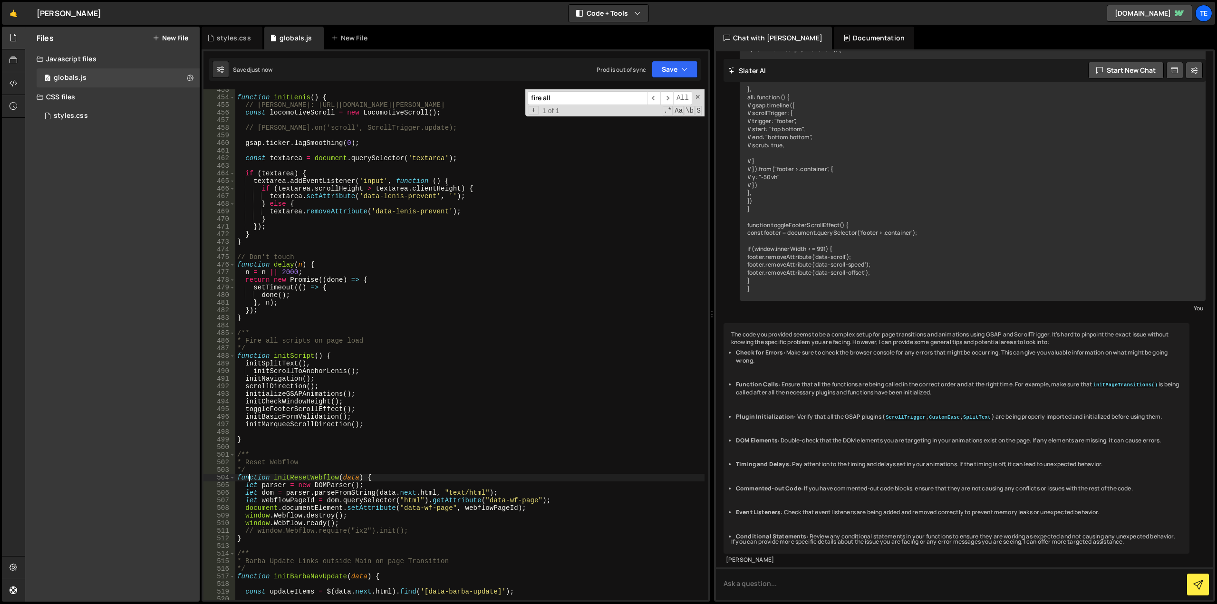
type textarea "function initResetWebflow(data) {"
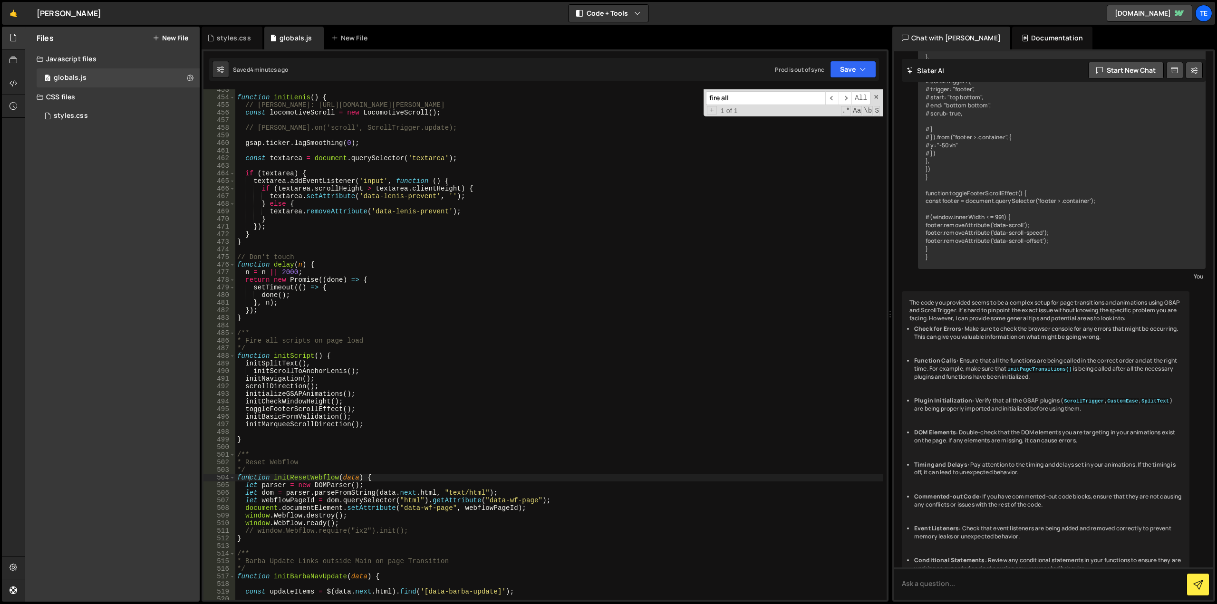
drag, startPoint x: 713, startPoint y: 304, endPoint x: 885, endPoint y: 322, distance: 172.5
click at [885, 322] on div "Files New File Javascript files 0 globals.js 0 CSS files styles.css 0 Copy shar…" at bounding box center [621, 315] width 1193 height 576
click at [876, 97] on span at bounding box center [876, 97] width 7 height 7
